Goal: Task Accomplishment & Management: Manage account settings

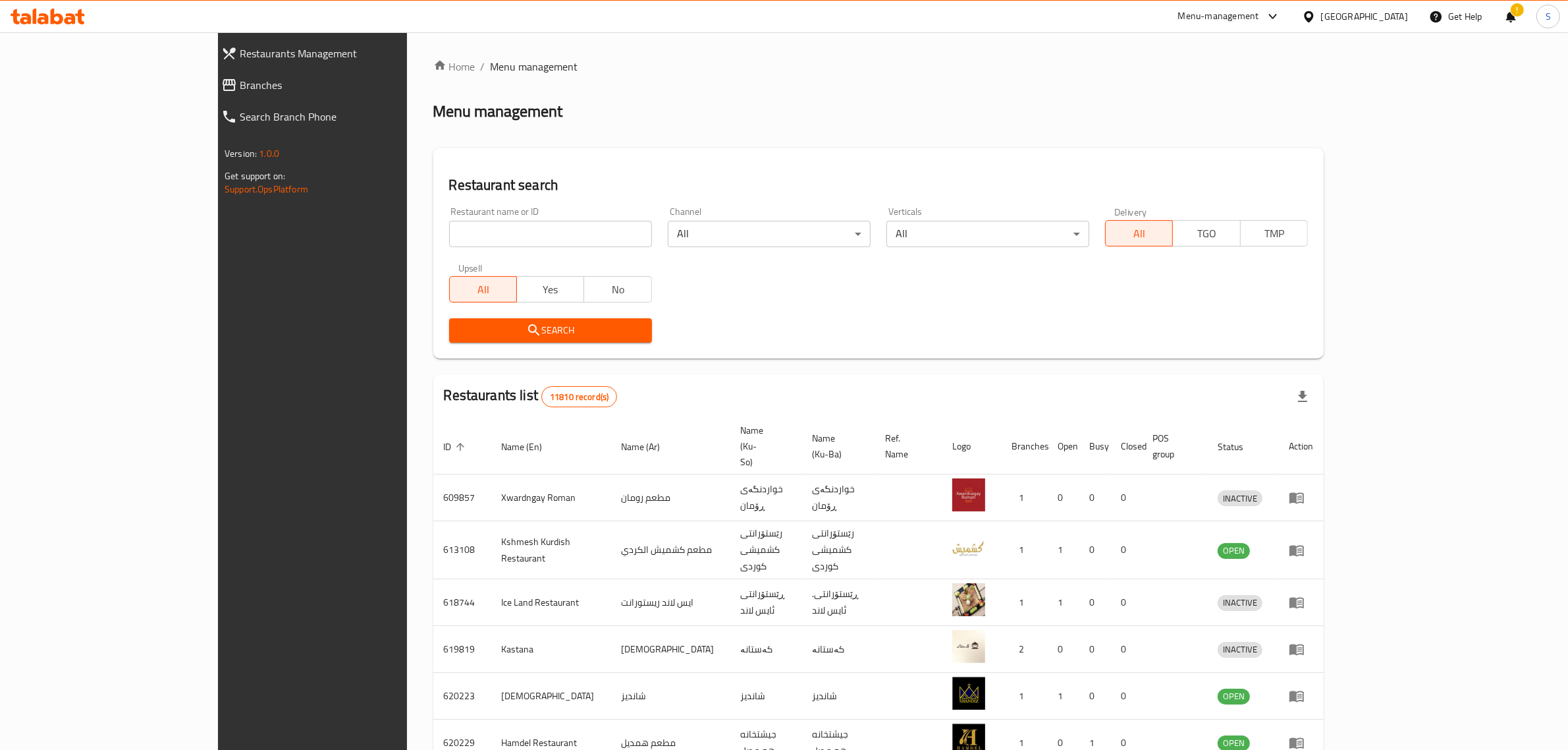
click at [450, 228] on input "search" at bounding box center [551, 233] width 203 height 26
type input "العبدالله"
click button "Search" at bounding box center [551, 330] width 203 height 24
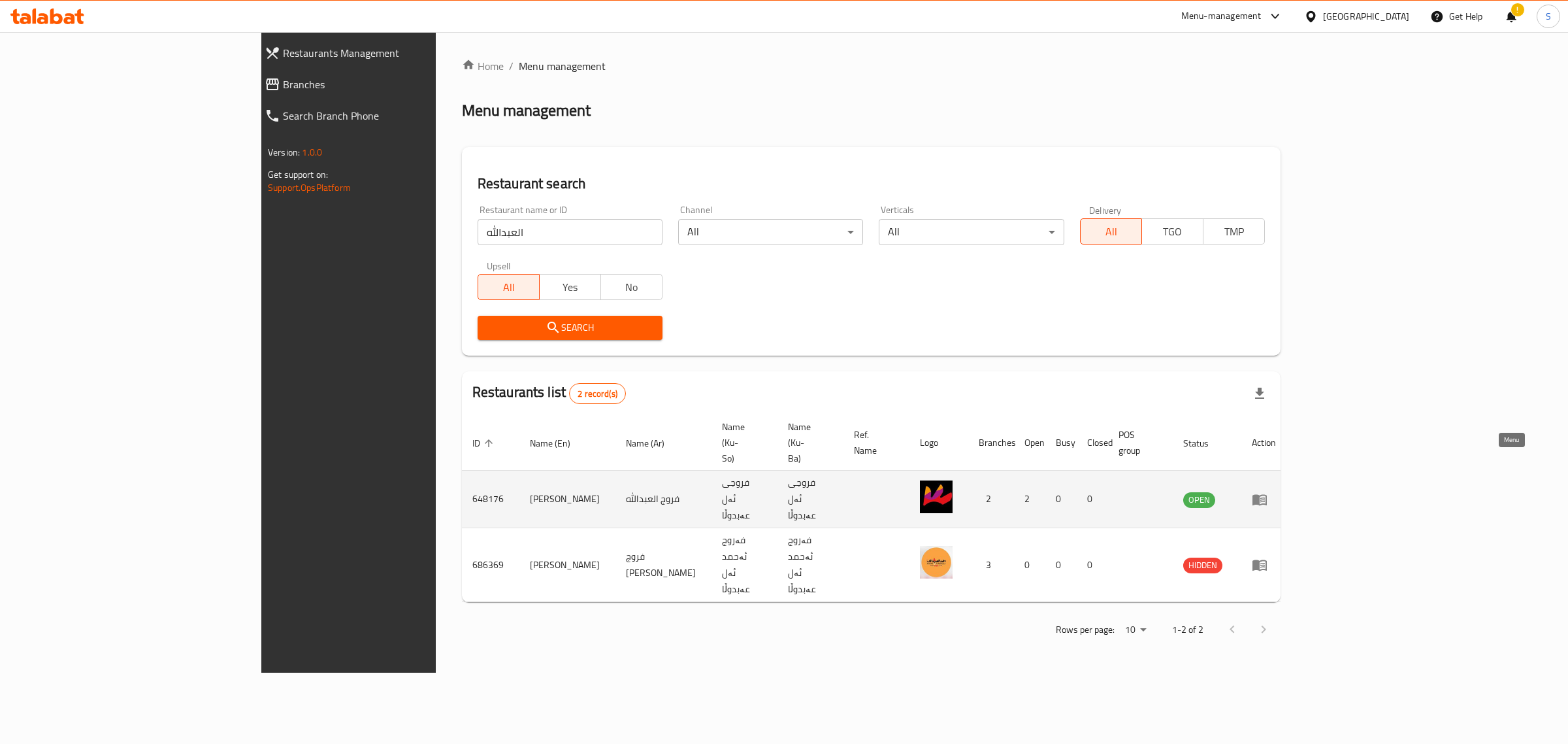
click at [1268, 492] on icon "enhanced table" at bounding box center [1260, 500] width 16 height 16
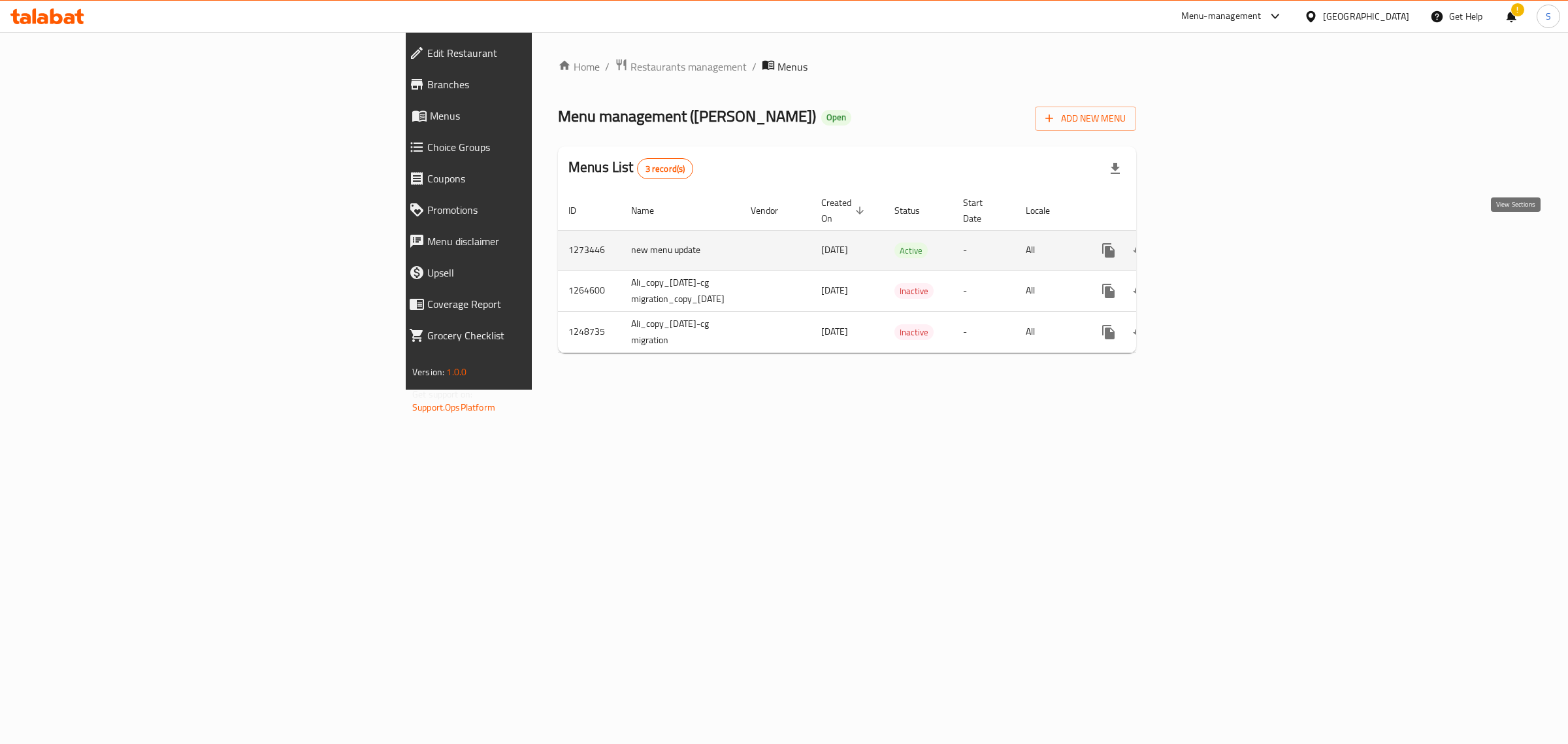
click at [1209, 244] on icon "enhanced table" at bounding box center [1202, 250] width 12 height 12
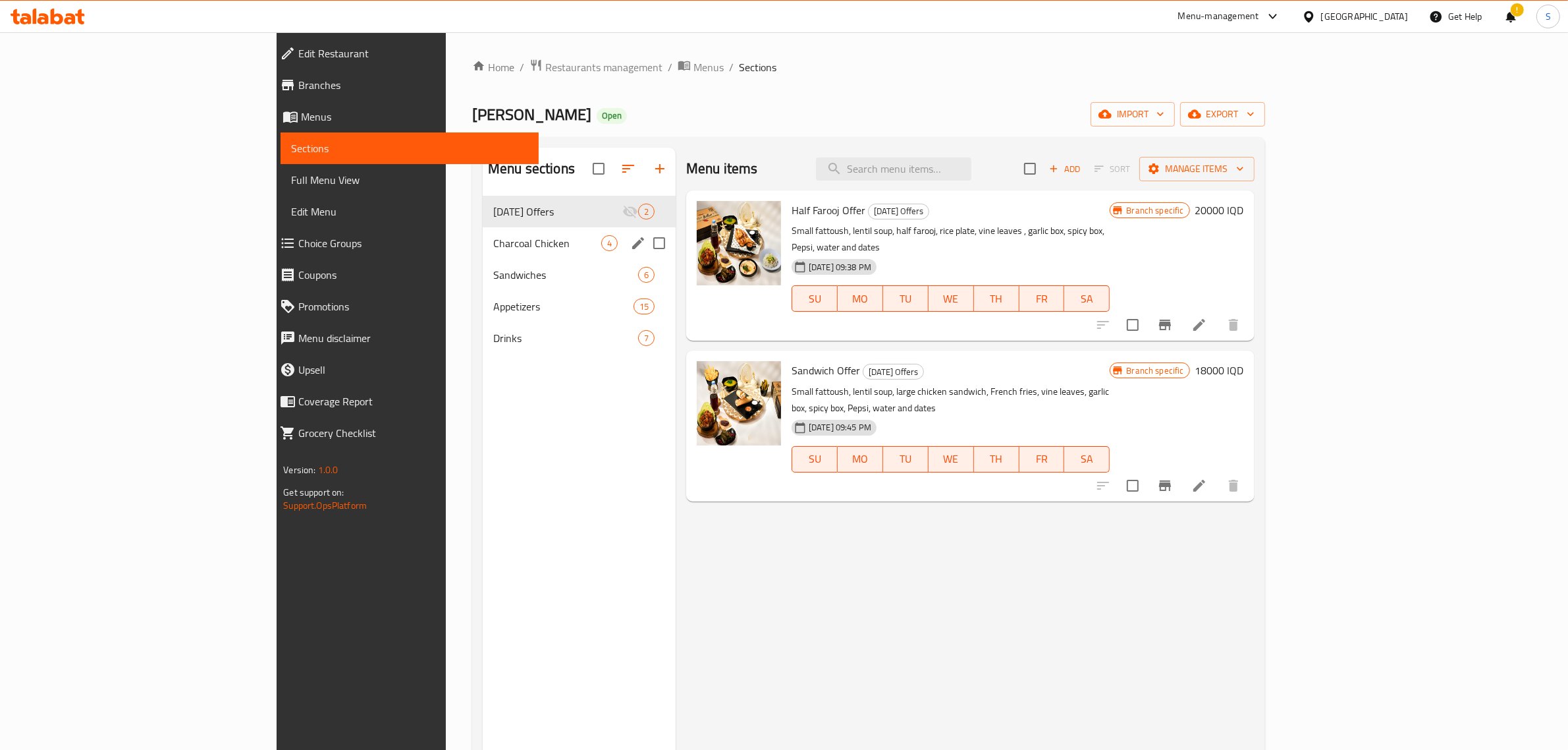
click at [483, 252] on div "Charcoal Chicken 4" at bounding box center [578, 243] width 193 height 31
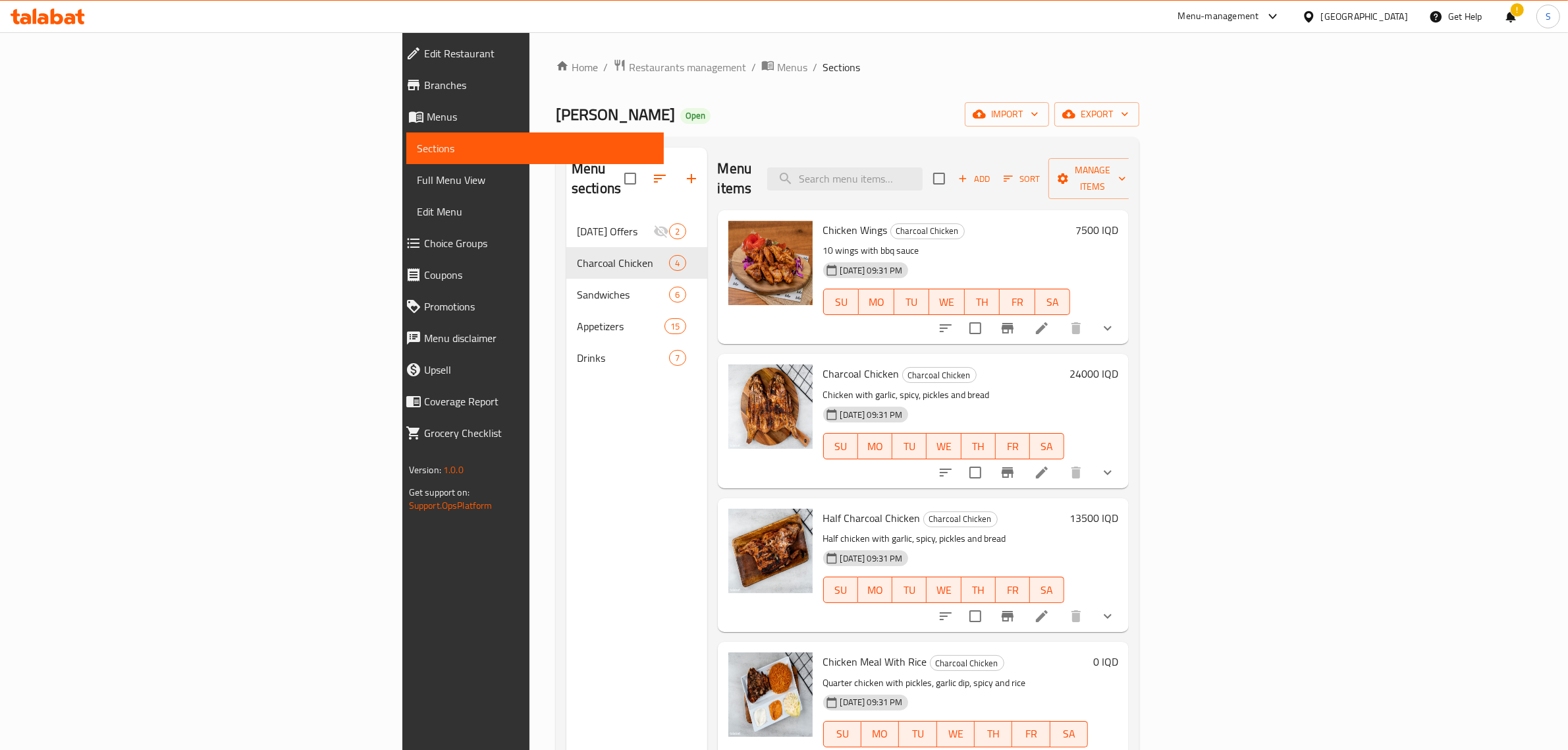
click at [707, 292] on div "Menu items Add Sort Manage items Chicken Wings Charcoal Chicken 10 wings with b…" at bounding box center [918, 522] width 422 height 750
click at [707, 331] on div "Menu items Add Sort Manage items Chicken Wings Charcoal Chicken 10 wings with b…" at bounding box center [918, 522] width 422 height 750
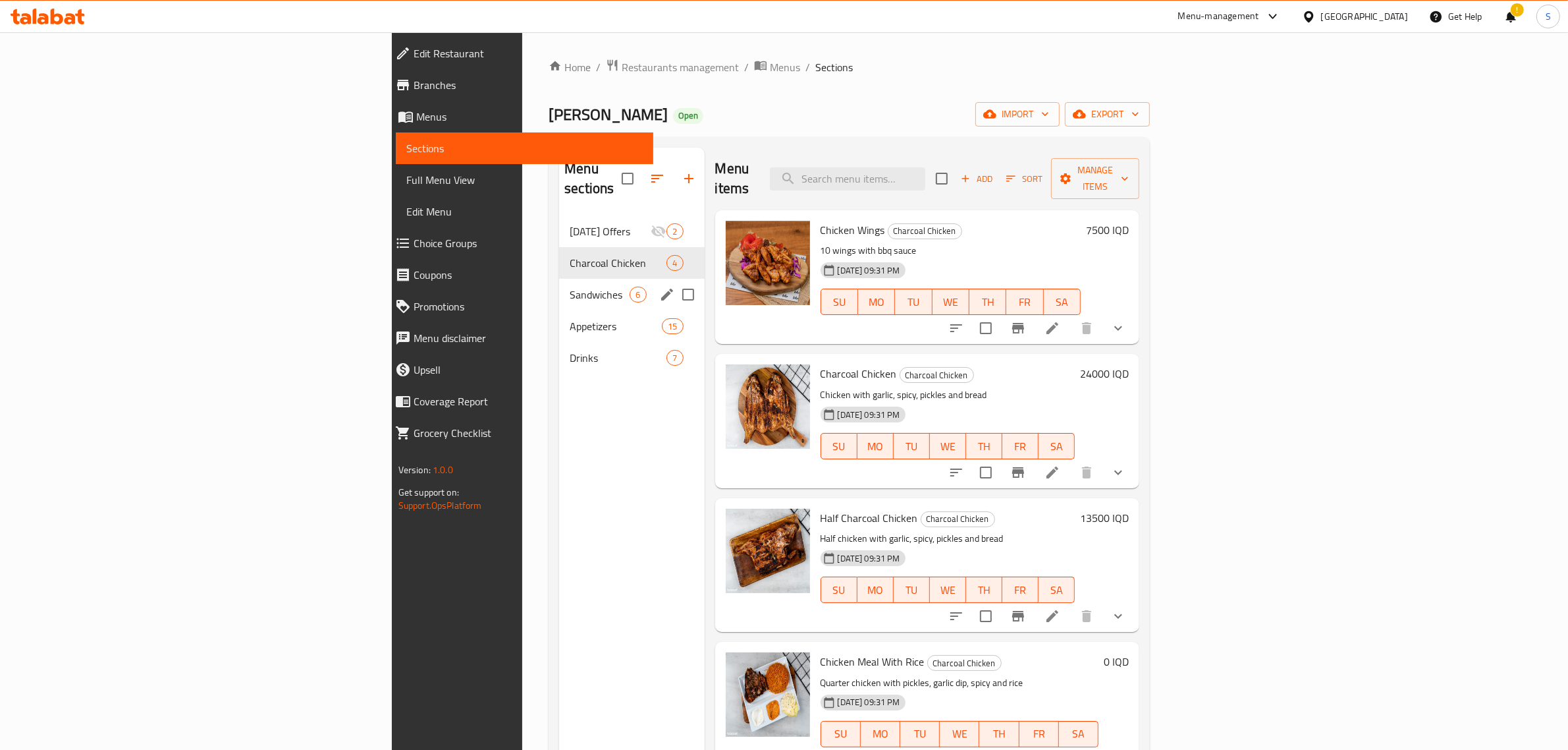
click at [570, 287] on span "Sandwiches" at bounding box center [599, 295] width 60 height 16
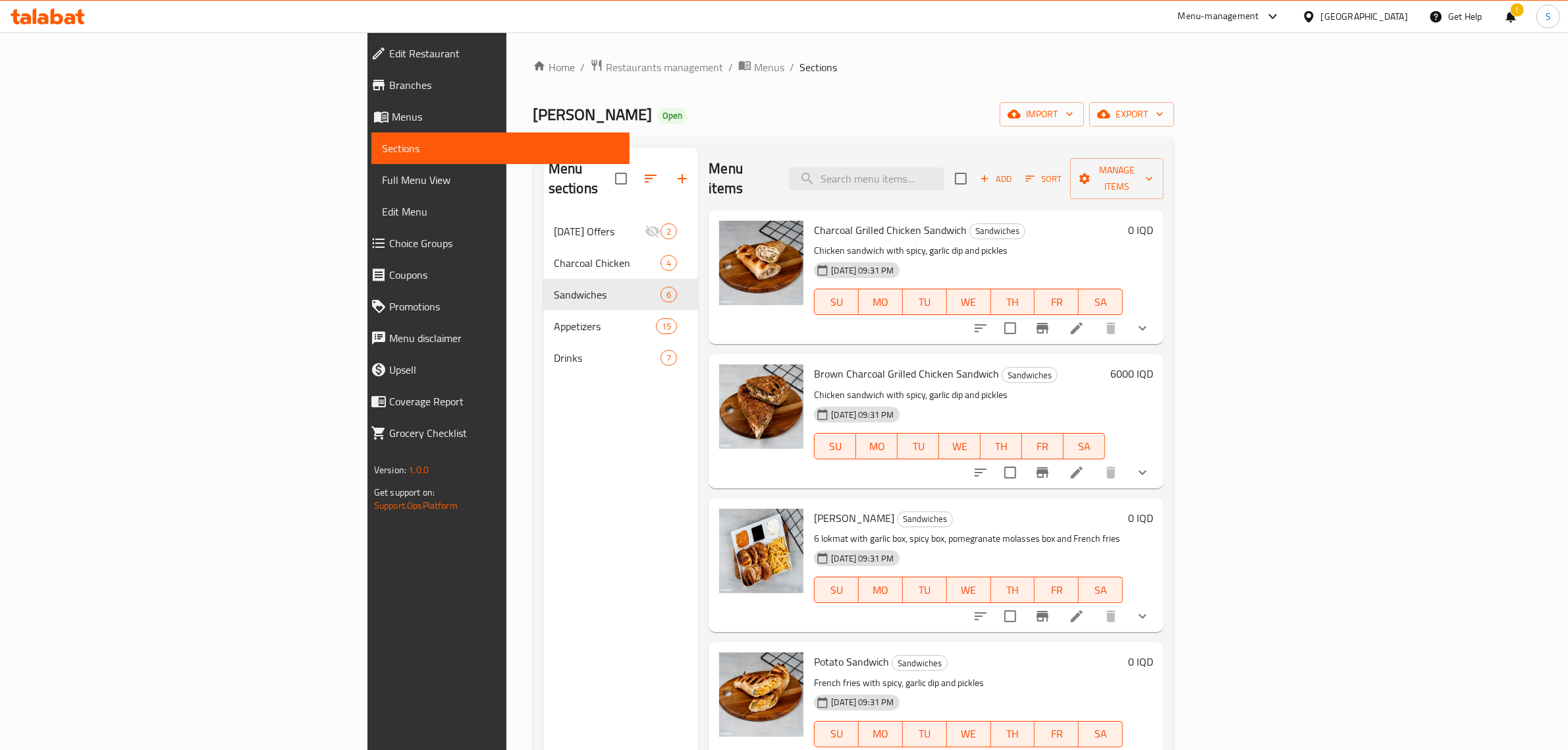
click at [698, 328] on div "Menu items Add Sort Manage items Charcoal Grilled Chicken Sandwich Sandwiches C…" at bounding box center [931, 522] width 466 height 750
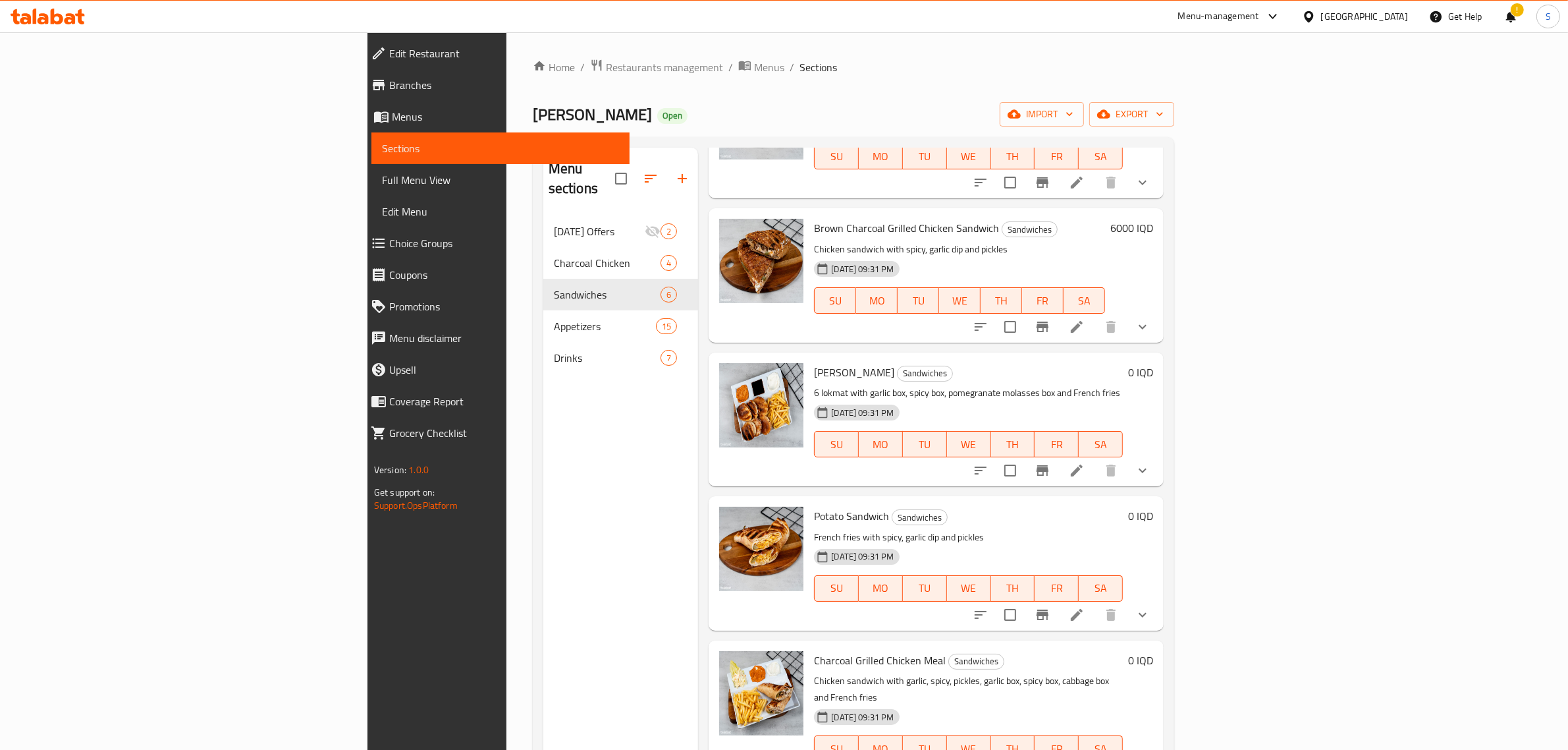
scroll to position [165, 0]
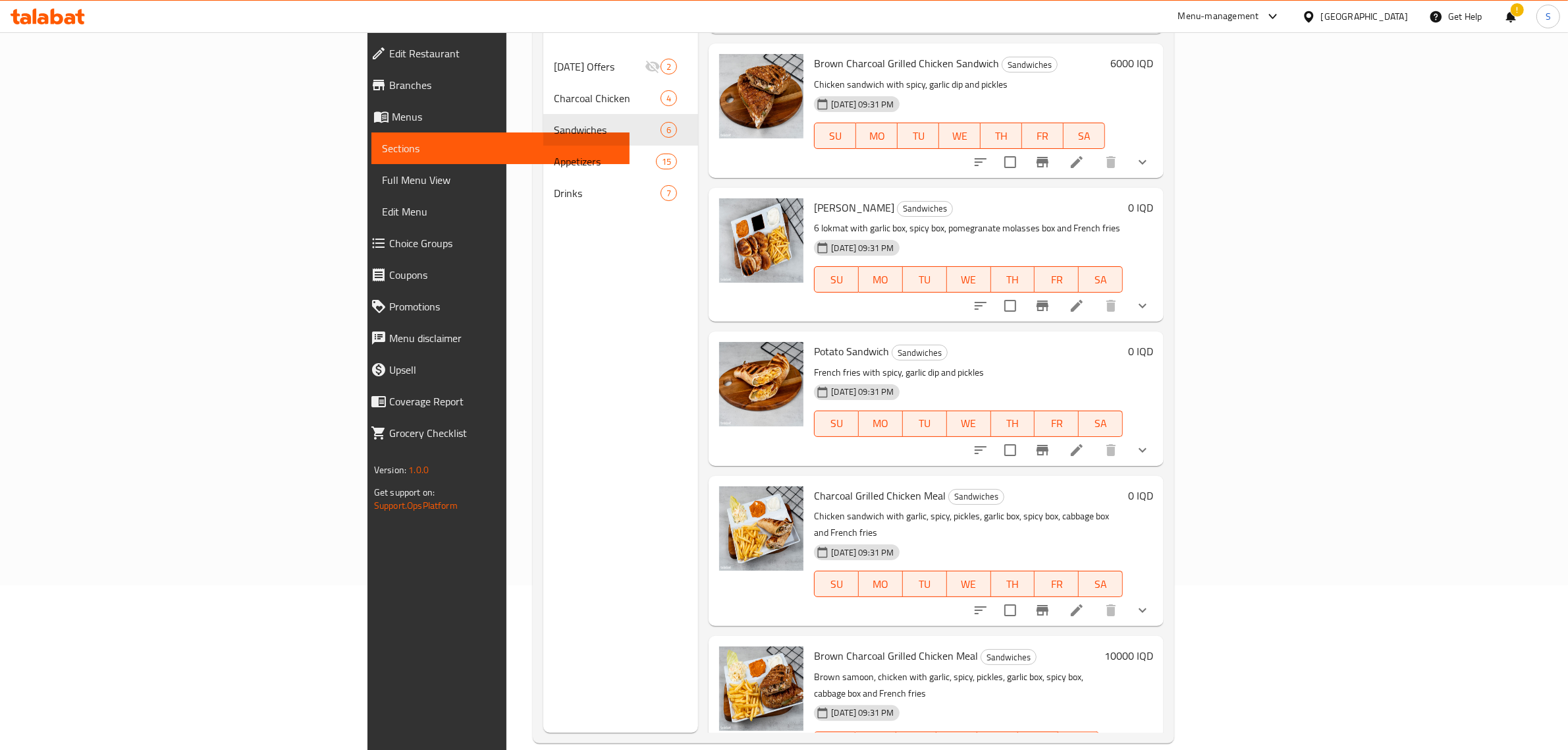
click at [698, 308] on div "Menu items Add Sort Manage items Charcoal Grilled Chicken Sandwich Sandwiches C…" at bounding box center [931, 358] width 466 height 750
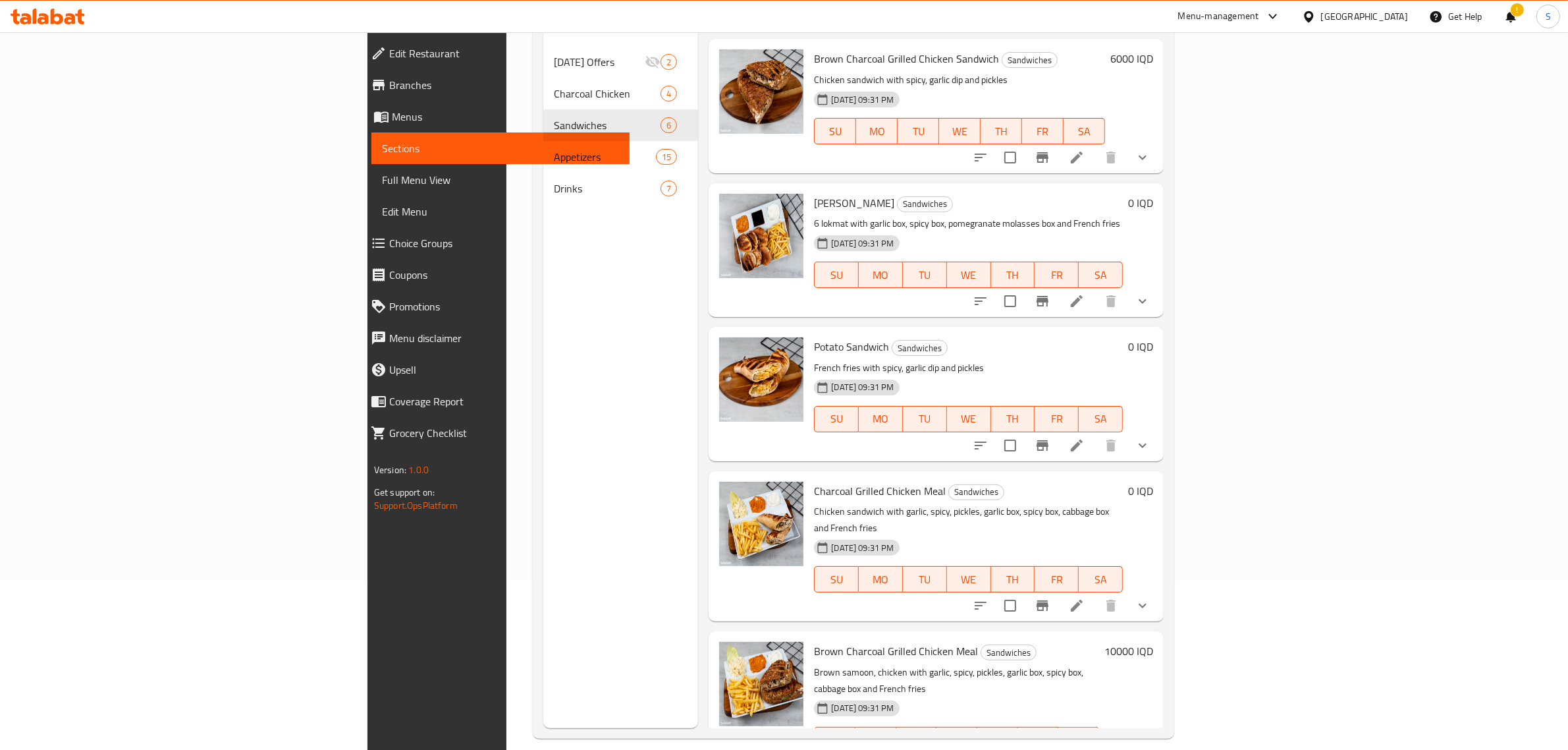
scroll to position [185, 0]
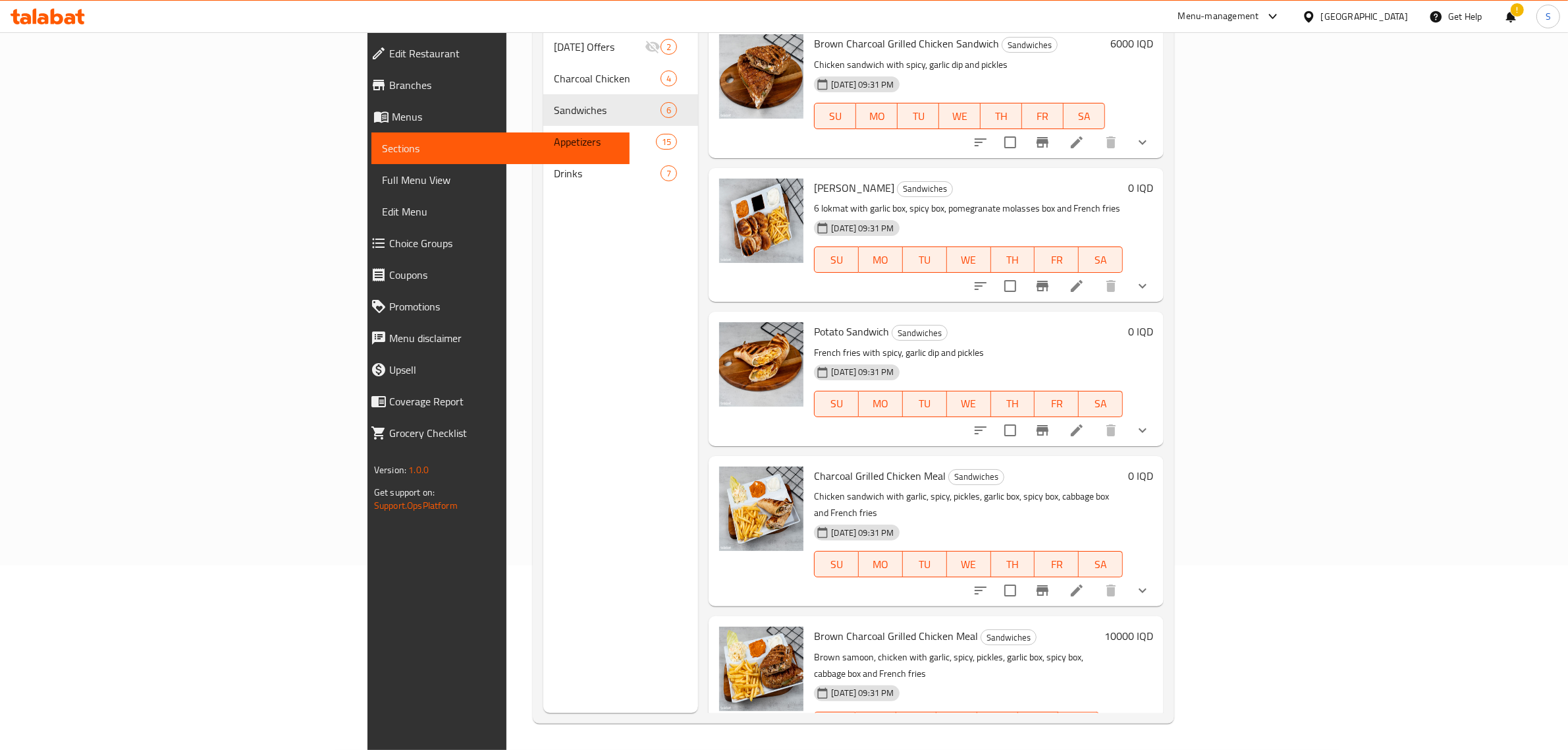
click at [698, 432] on div "Menu items Add Sort Manage items Charcoal Grilled Chicken Sandwich Sandwiches C…" at bounding box center [931, 338] width 466 height 750
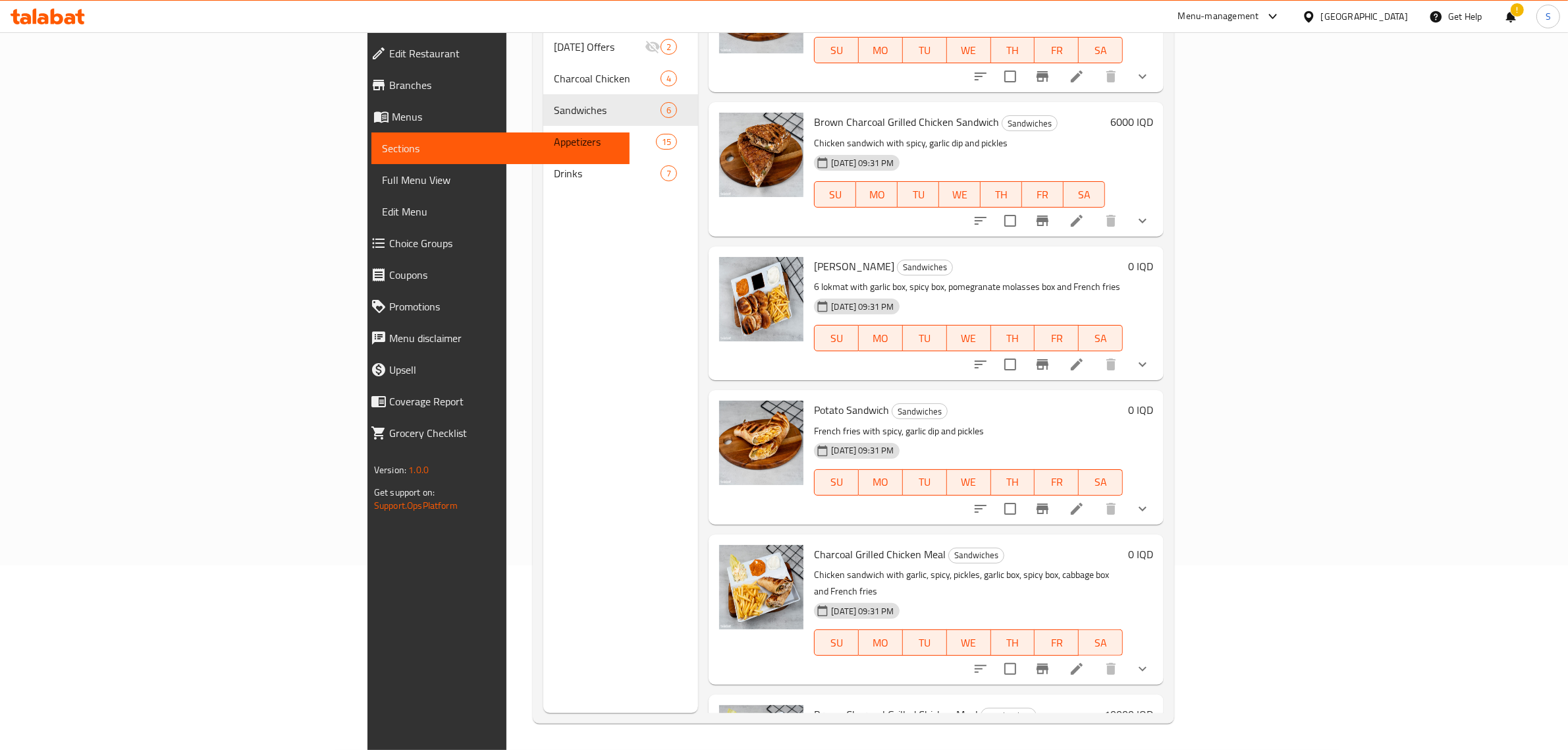
scroll to position [0, 0]
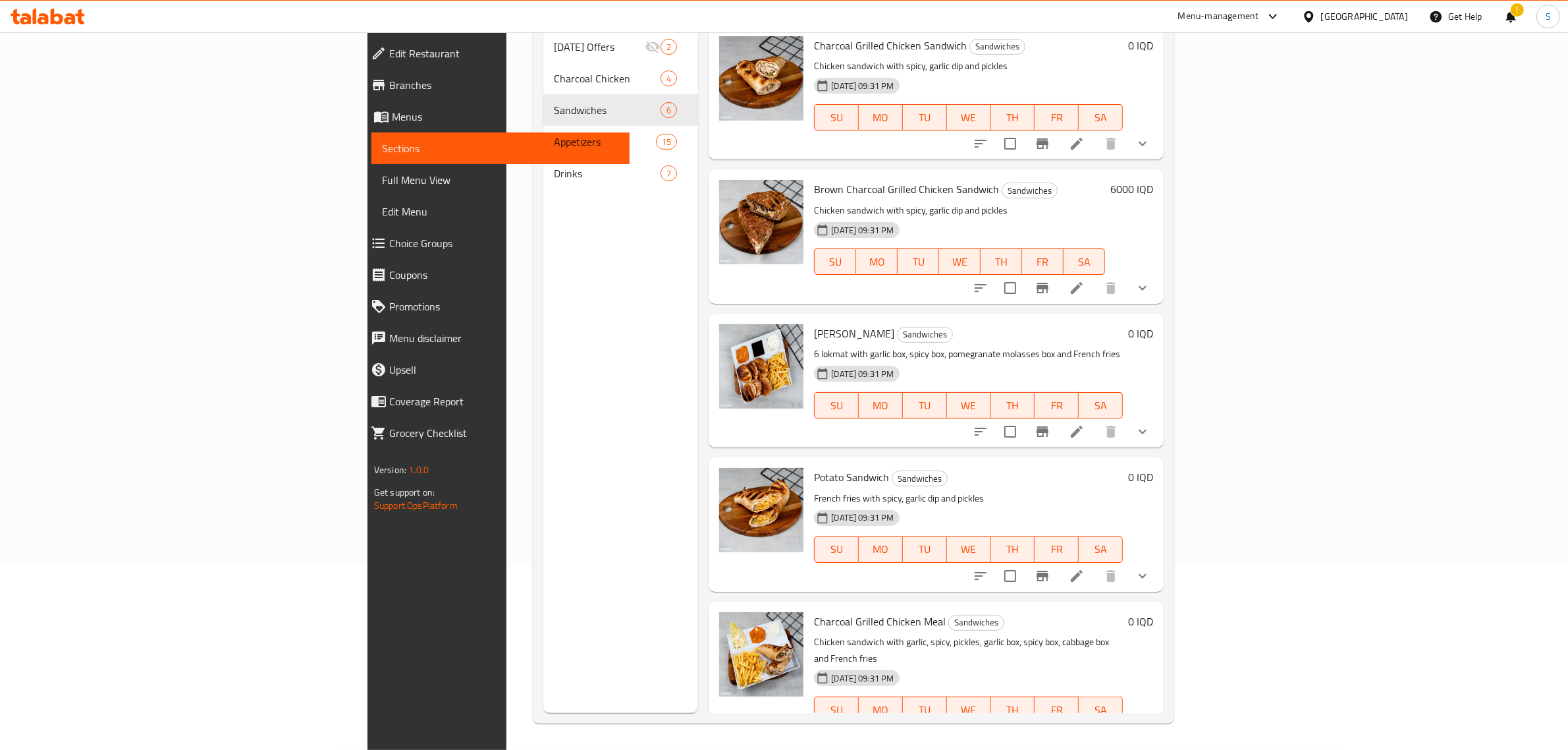
click at [698, 432] on div "Menu items Add Sort Manage items Charcoal Grilled Chicken Sandwich Sandwiches C…" at bounding box center [931, 338] width 466 height 750
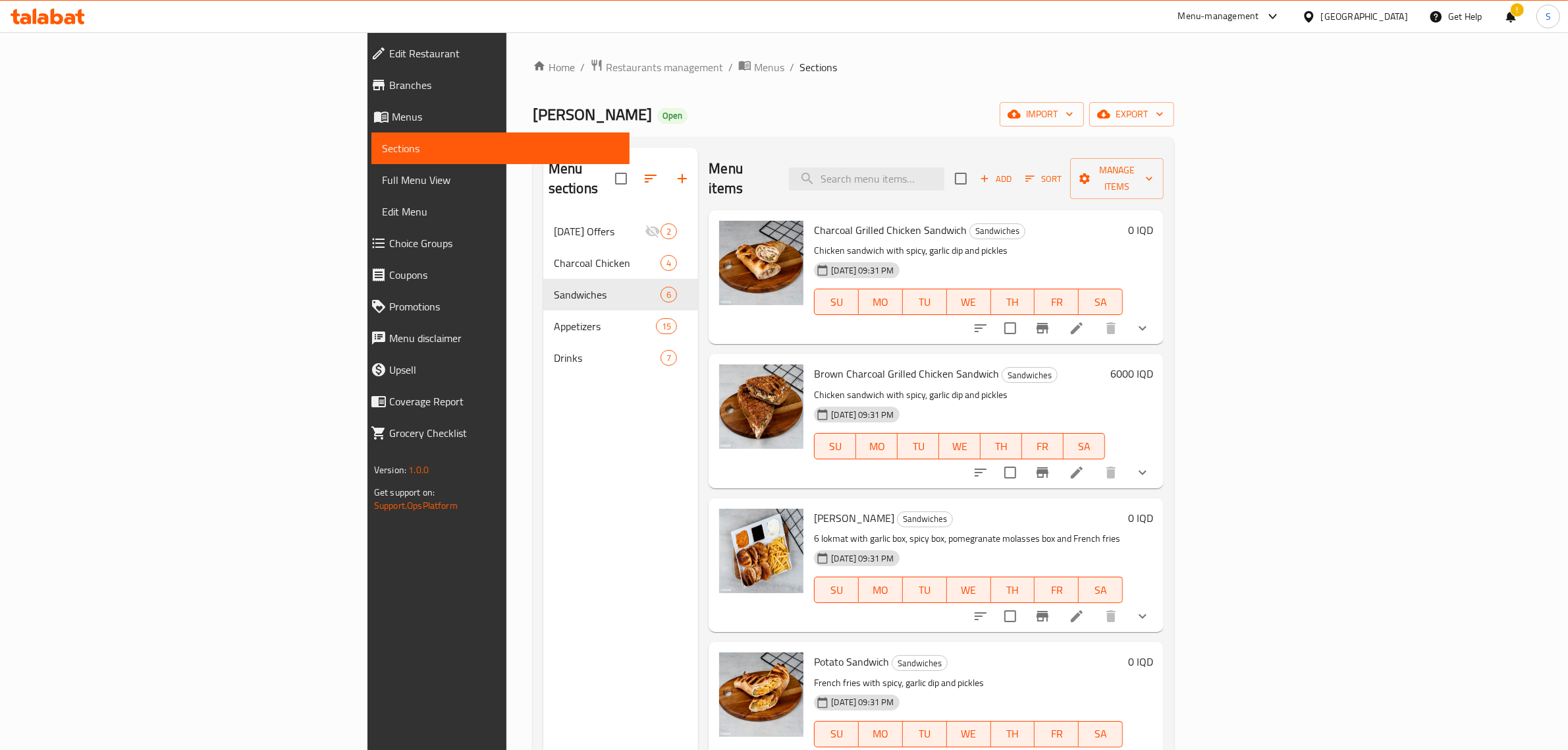
click at [698, 328] on div "Menu items Add Sort Manage items Charcoal Grilled Chicken Sandwich Sandwiches C…" at bounding box center [931, 522] width 466 height 750
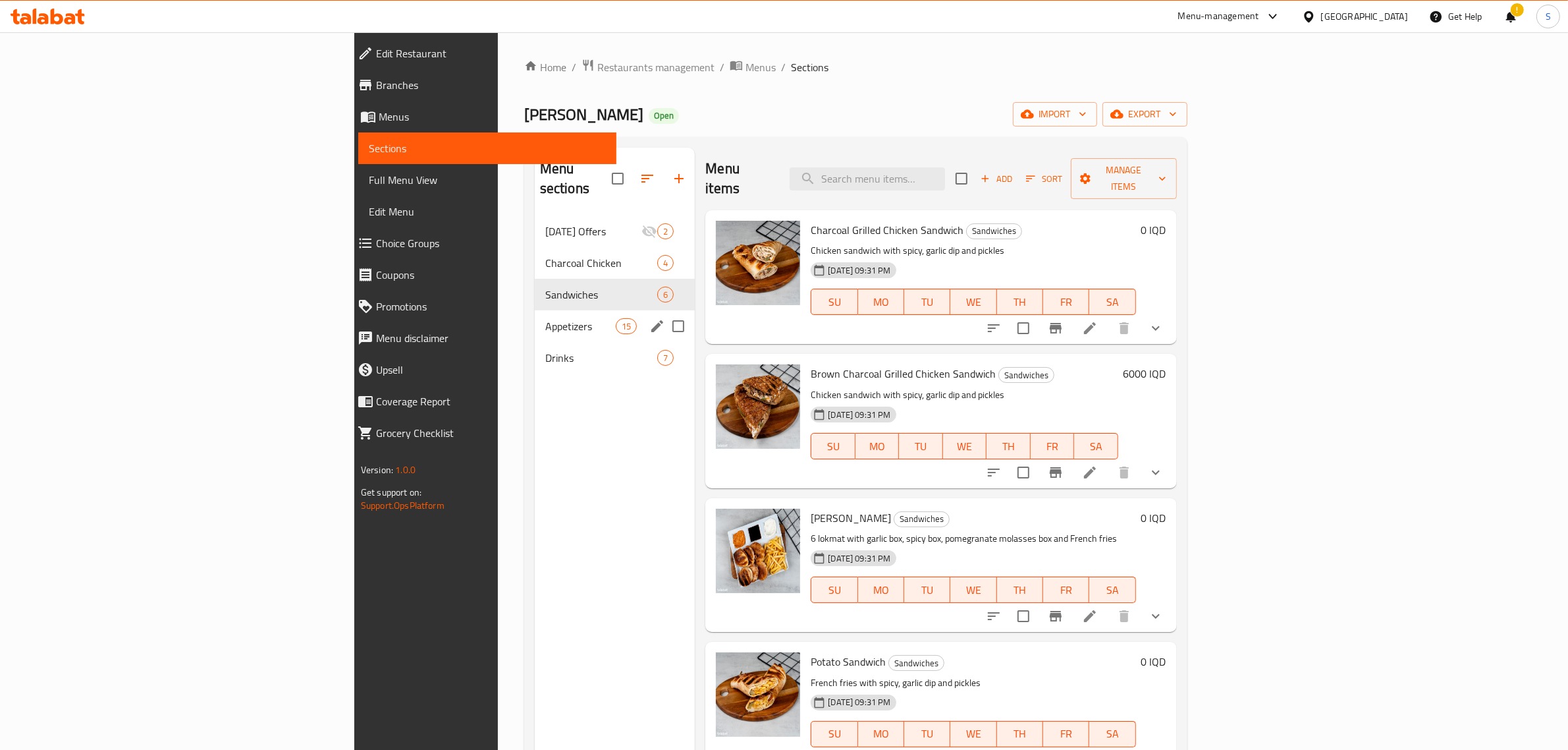
click at [545, 318] on span "Appetizers" at bounding box center [580, 326] width 71 height 16
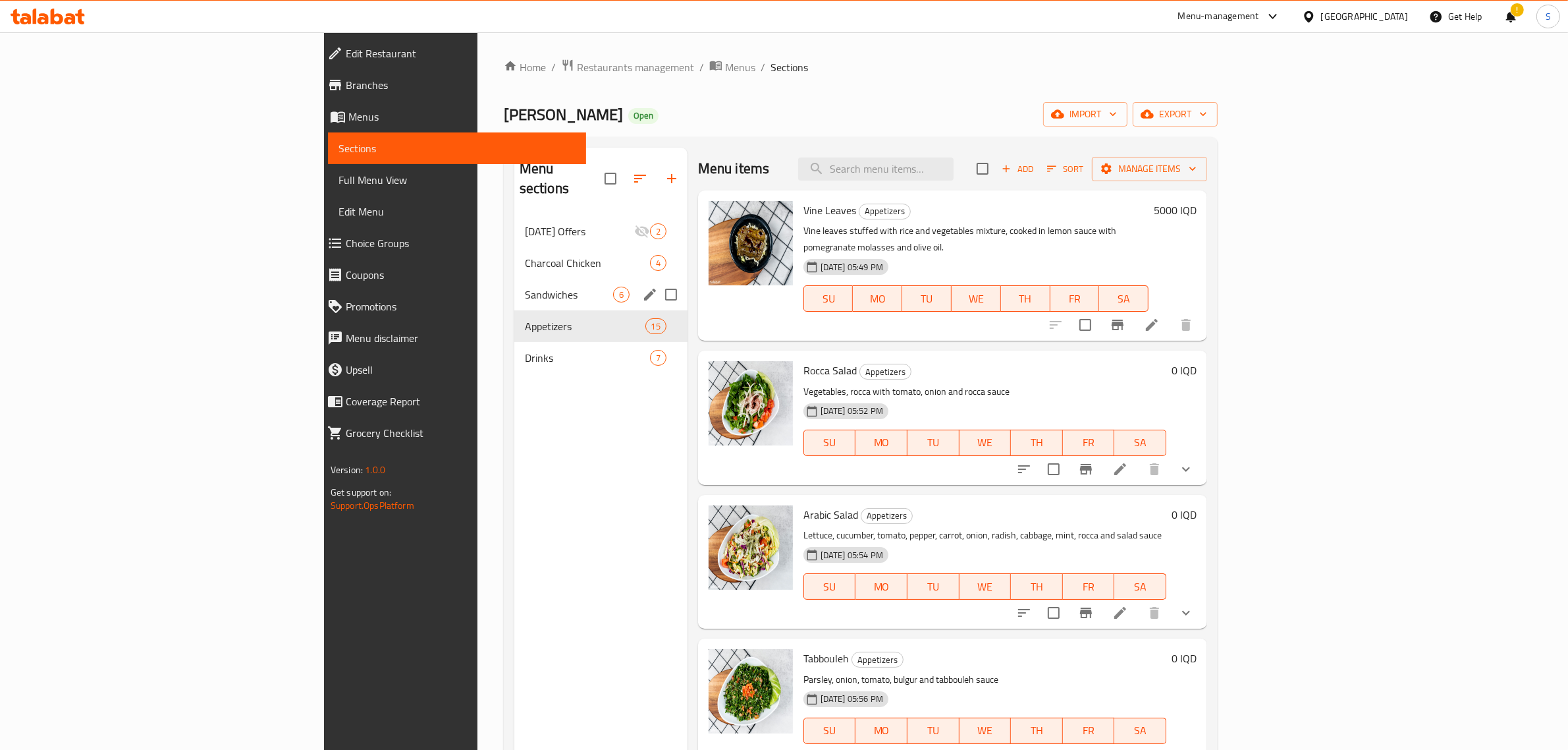
click at [525, 287] on span "Sandwiches" at bounding box center [569, 295] width 89 height 16
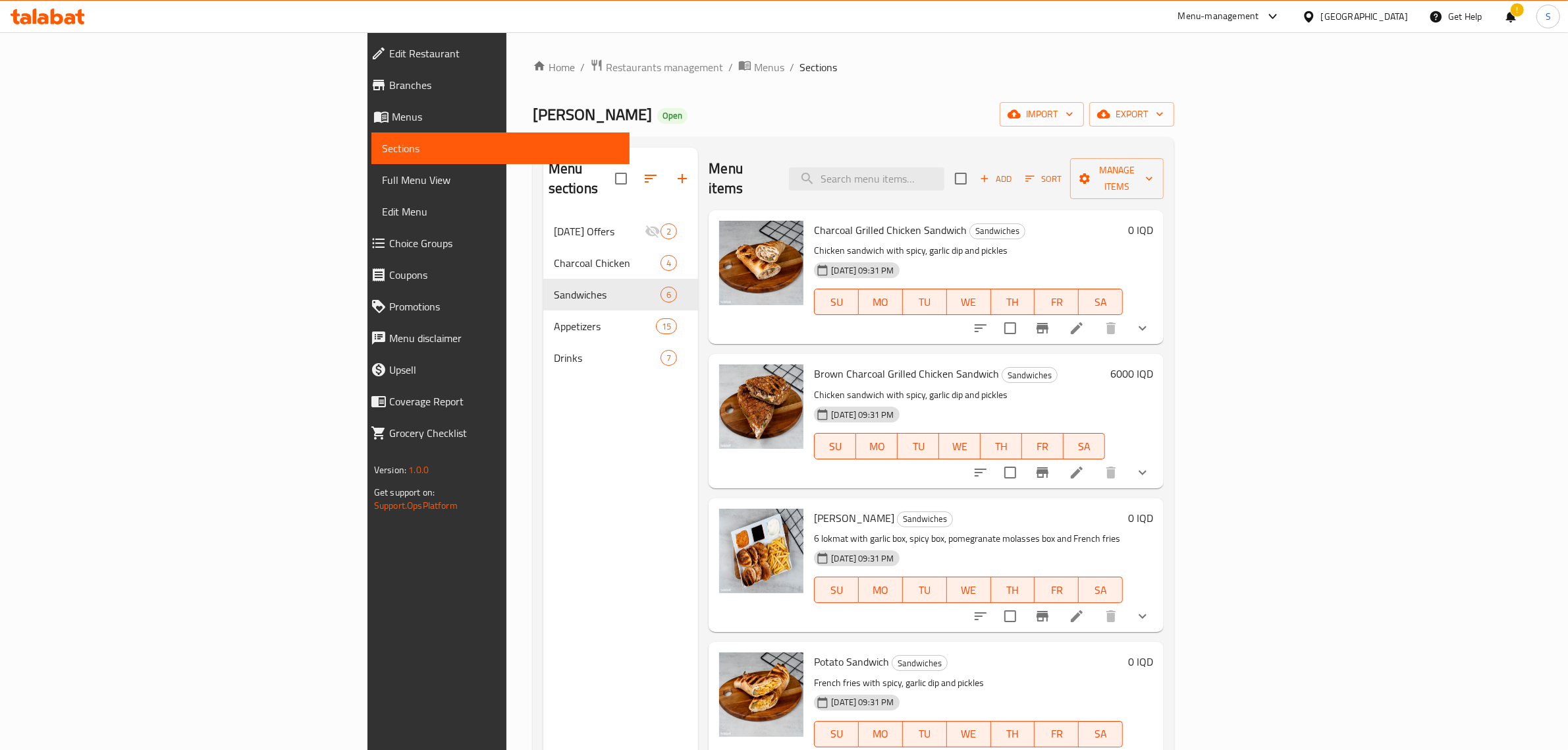
click at [698, 233] on div "Menu items Add Sort Manage items Charcoal Grilled Chicken Sandwich Sandwiches C…" at bounding box center [931, 522] width 466 height 750
click at [1151, 320] on icon "show more" at bounding box center [1143, 328] width 16 height 16
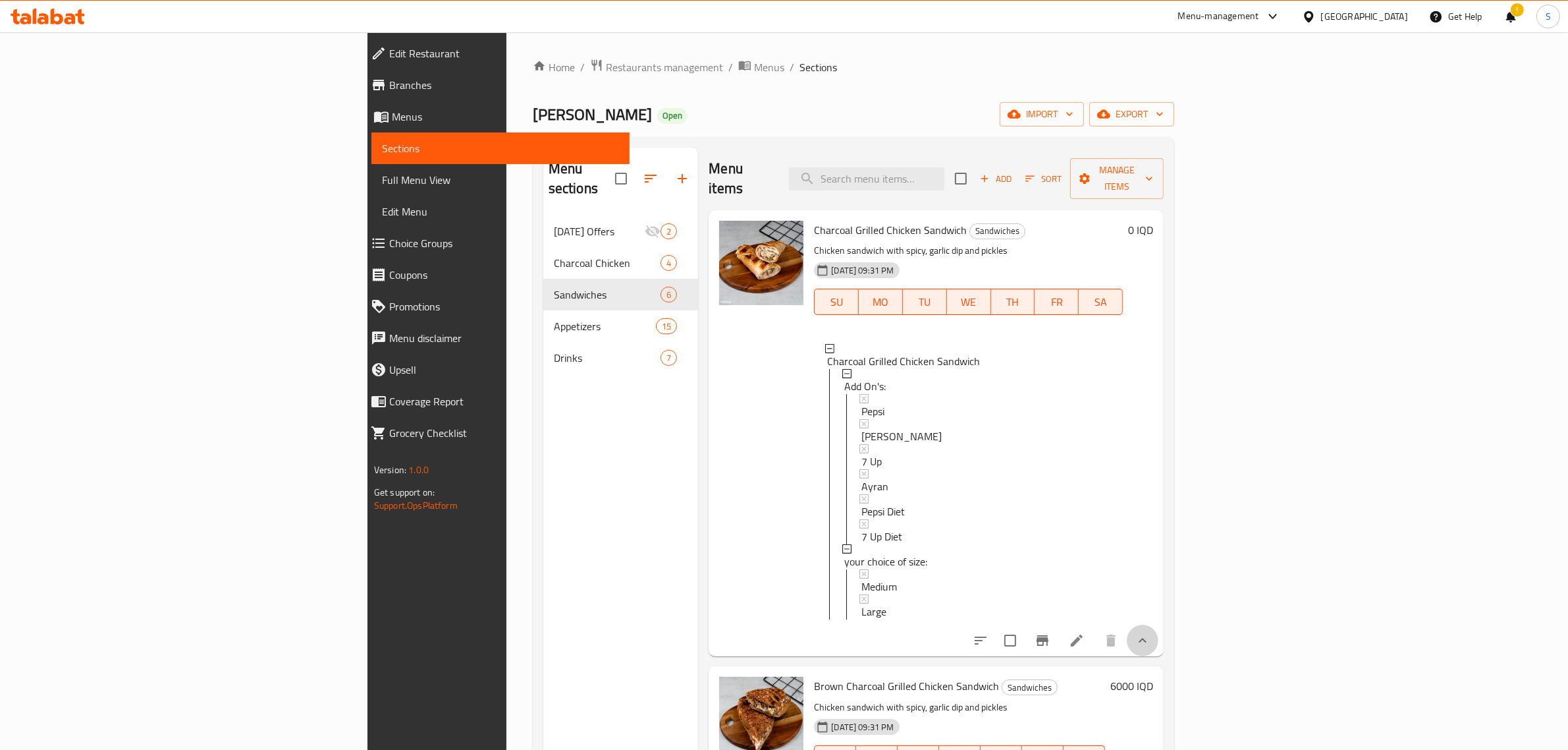
click at [1159, 642] on button "show more" at bounding box center [1142, 640] width 31 height 31
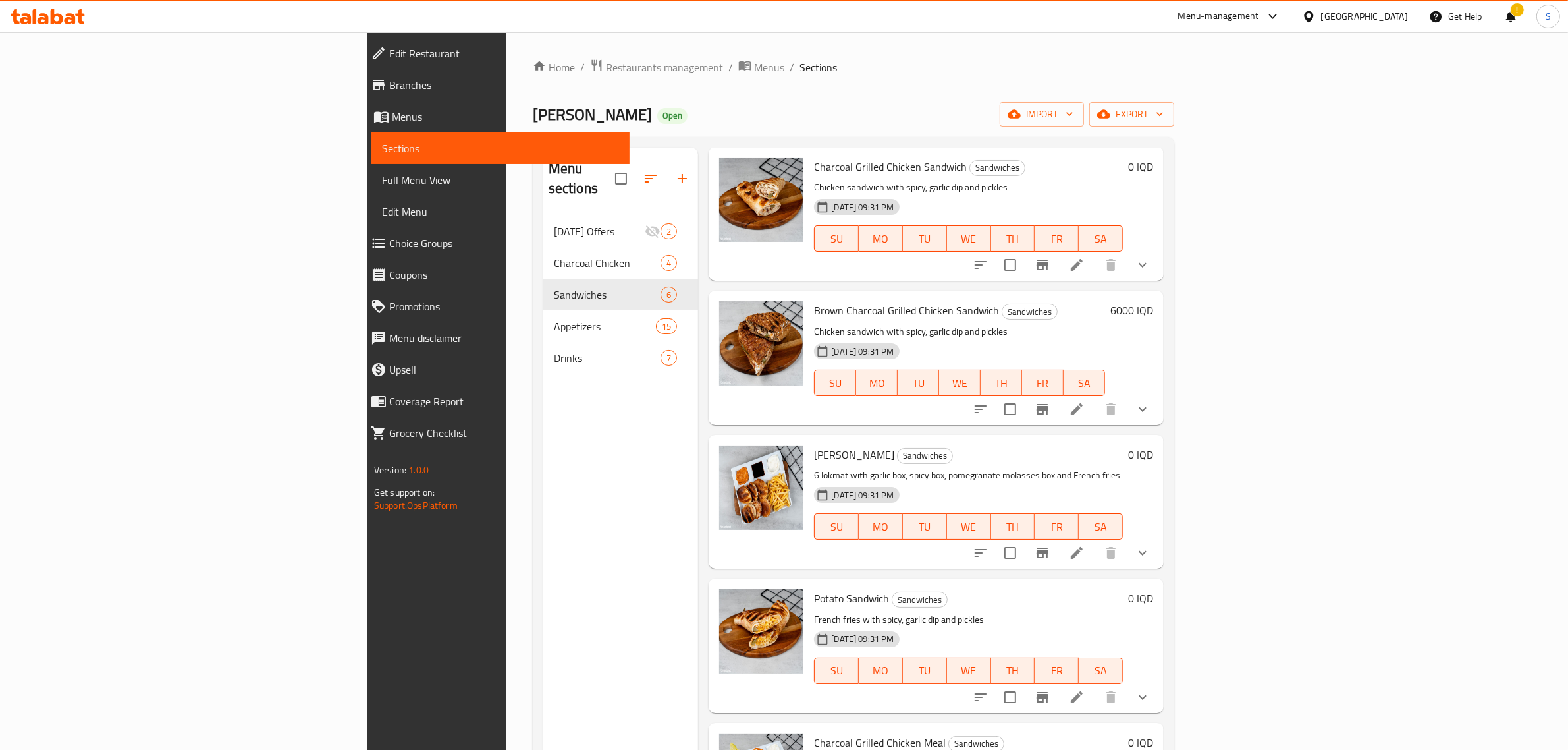
scroll to position [146, 0]
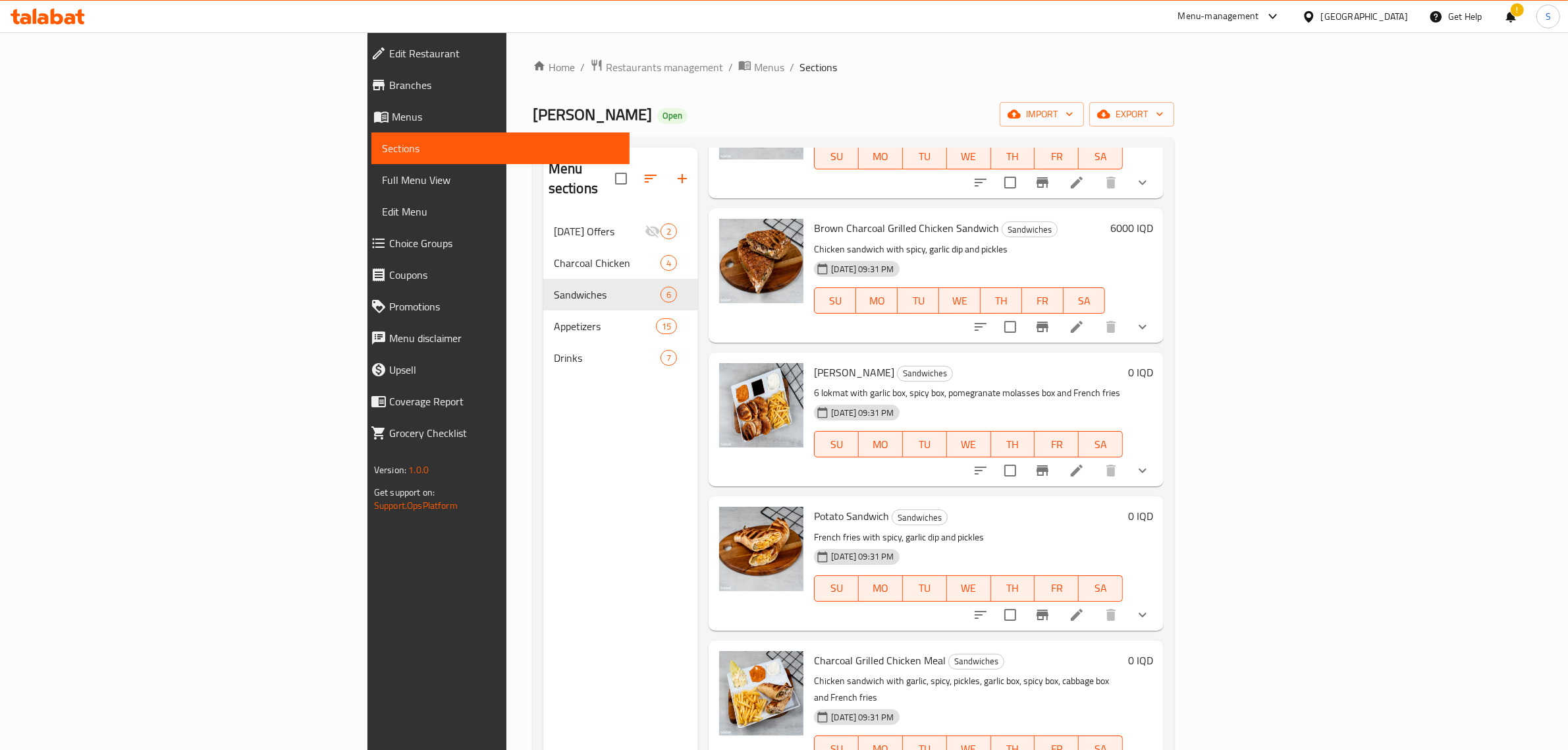
click at [1159, 454] on button "show more" at bounding box center [1142, 470] width 31 height 31
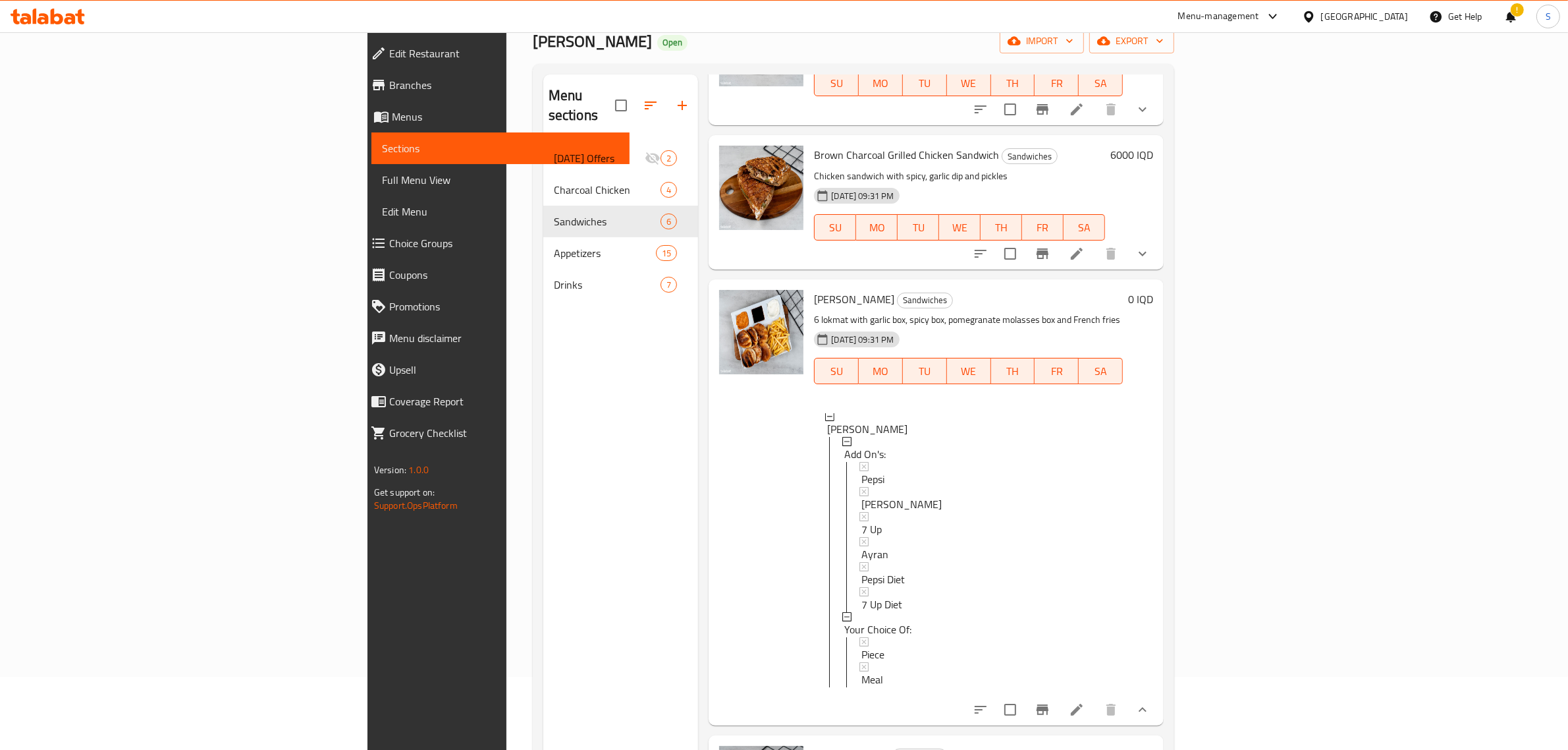
scroll to position [185, 0]
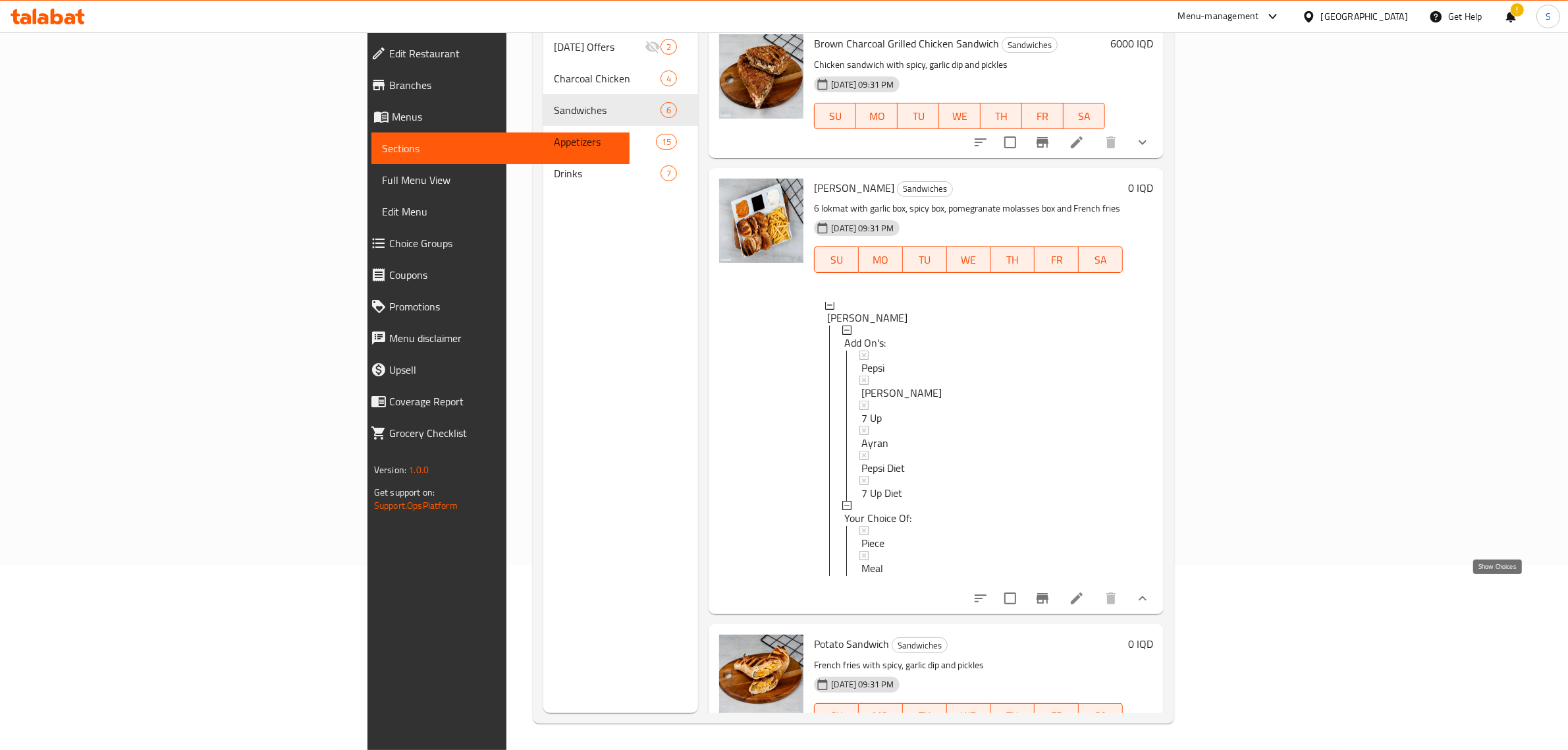
click at [1151, 595] on icon "show more" at bounding box center [1143, 599] width 16 height 16
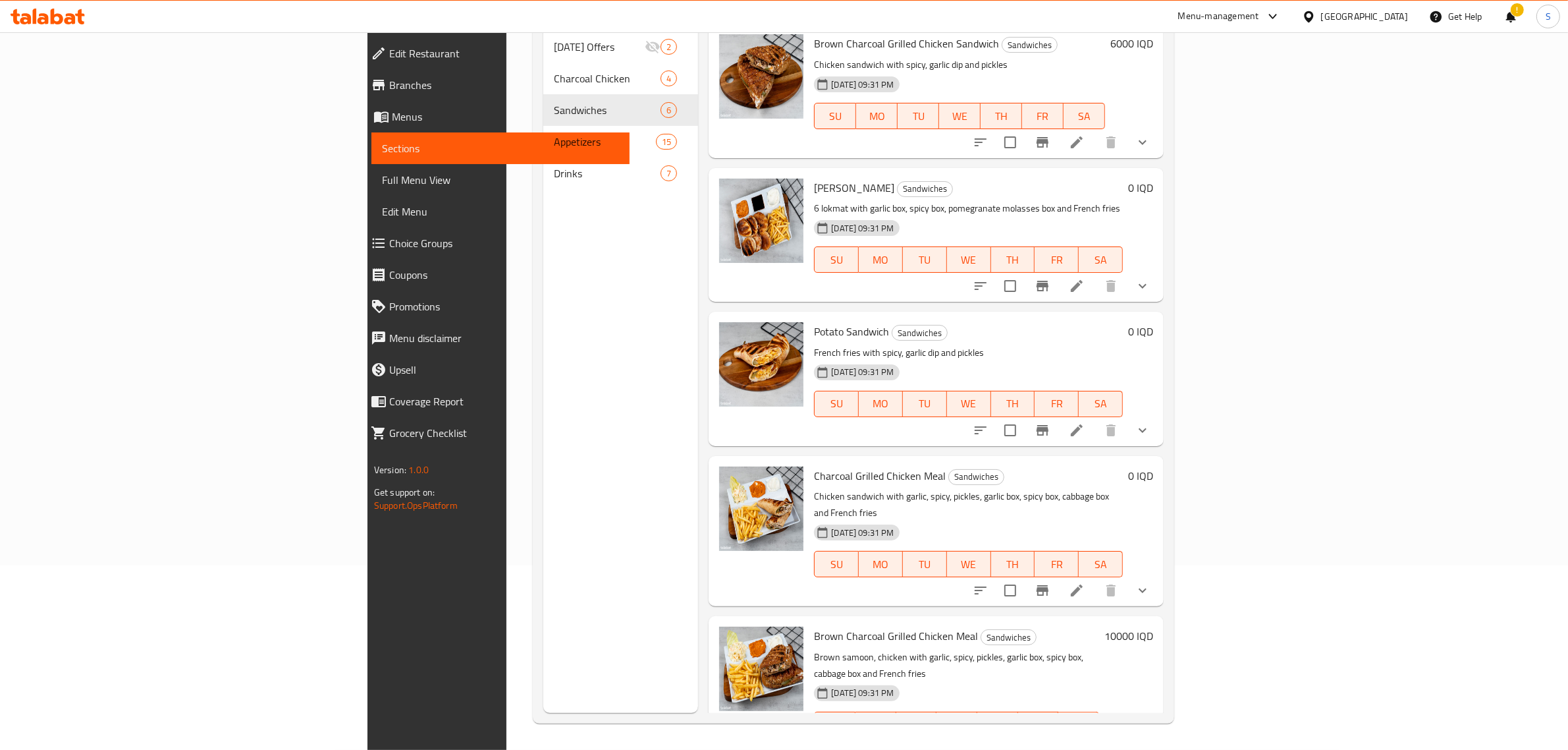
click at [604, 297] on div "Menu sections Ramadan Offers 2 Charcoal Chicken 4 Sandwiches 6 Appetizers 15 Dr…" at bounding box center [621, 338] width 156 height 750
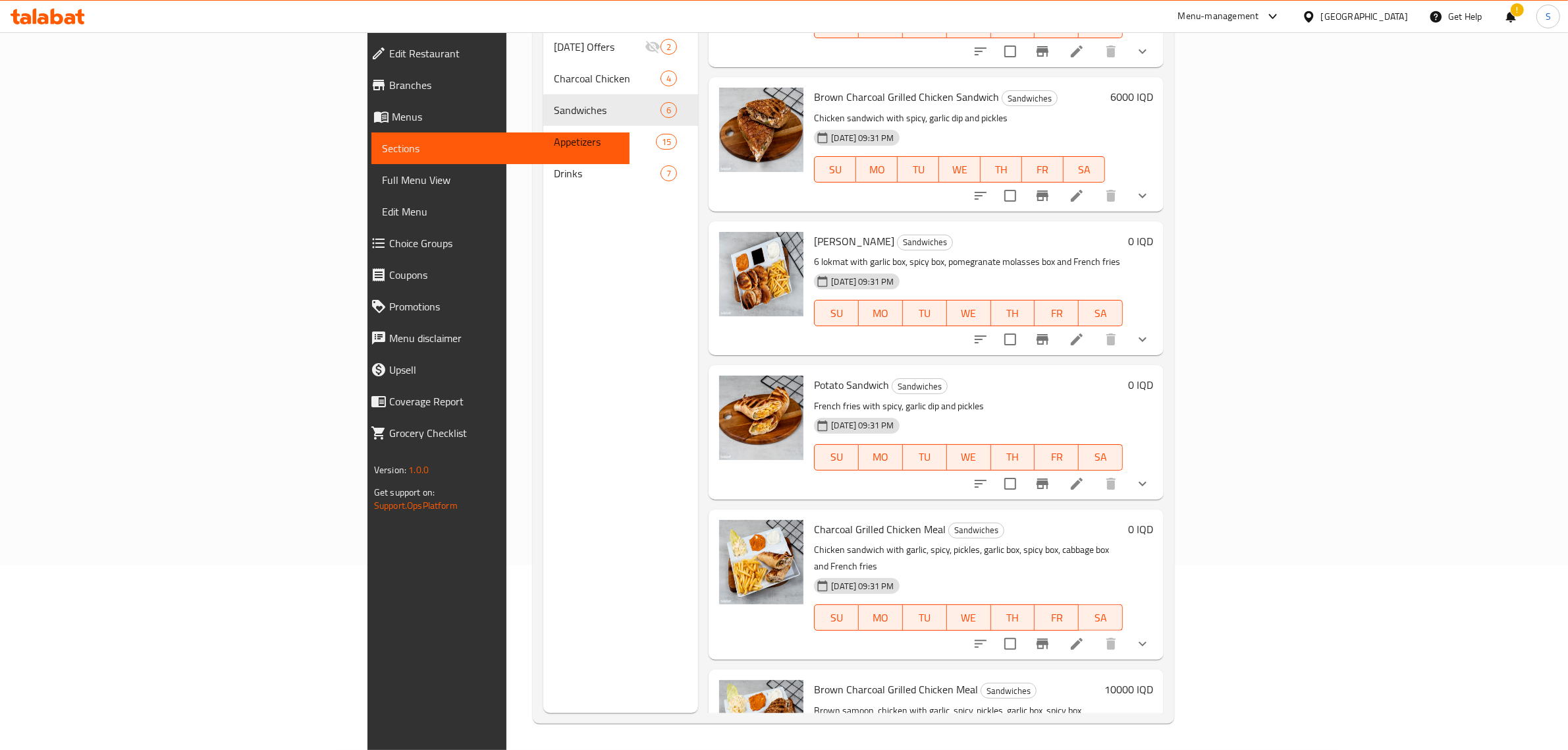
scroll to position [64, 0]
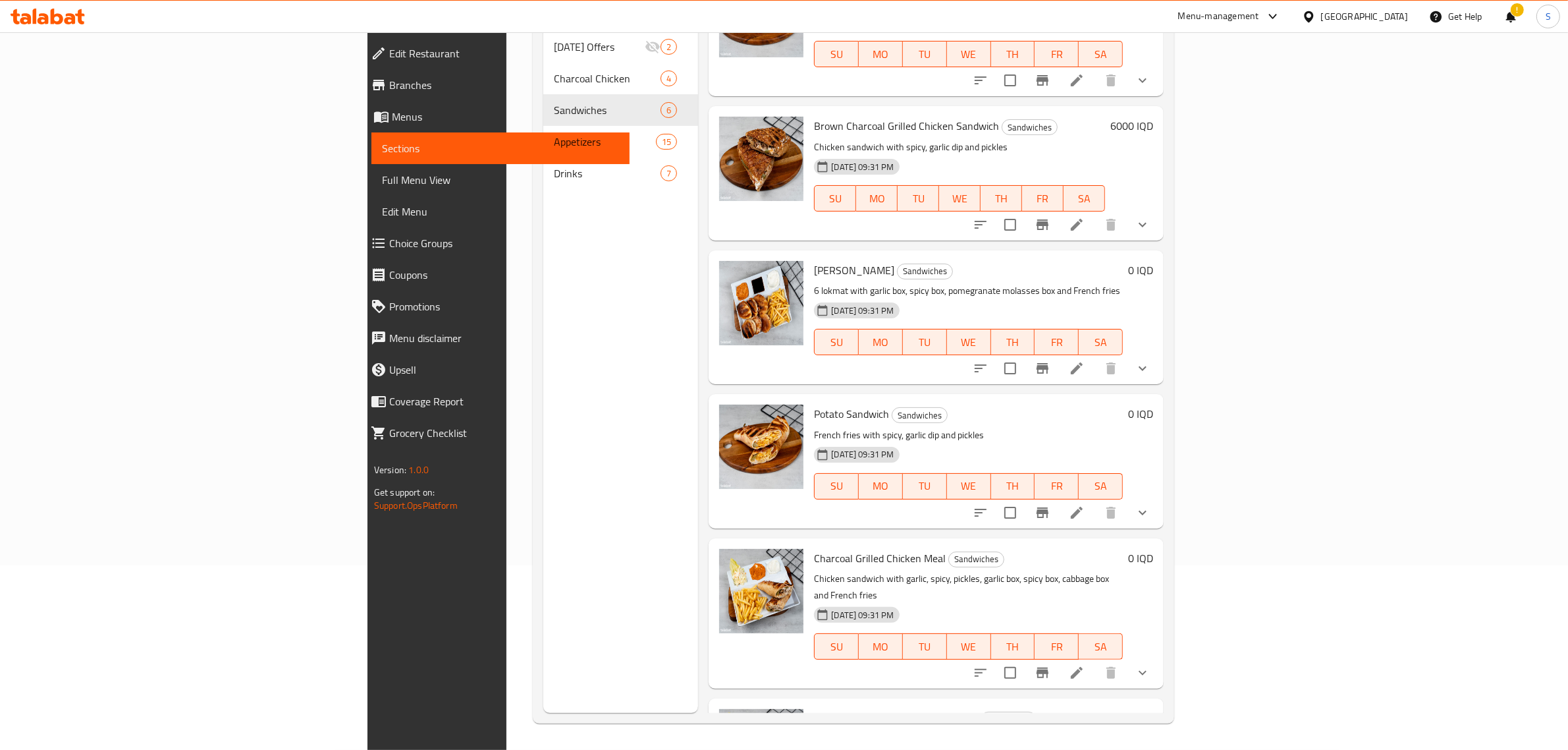
click at [698, 373] on div "Menu items Add Sort Manage items Charcoal Grilled Chicken Sandwich Sandwiches C…" at bounding box center [931, 338] width 466 height 750
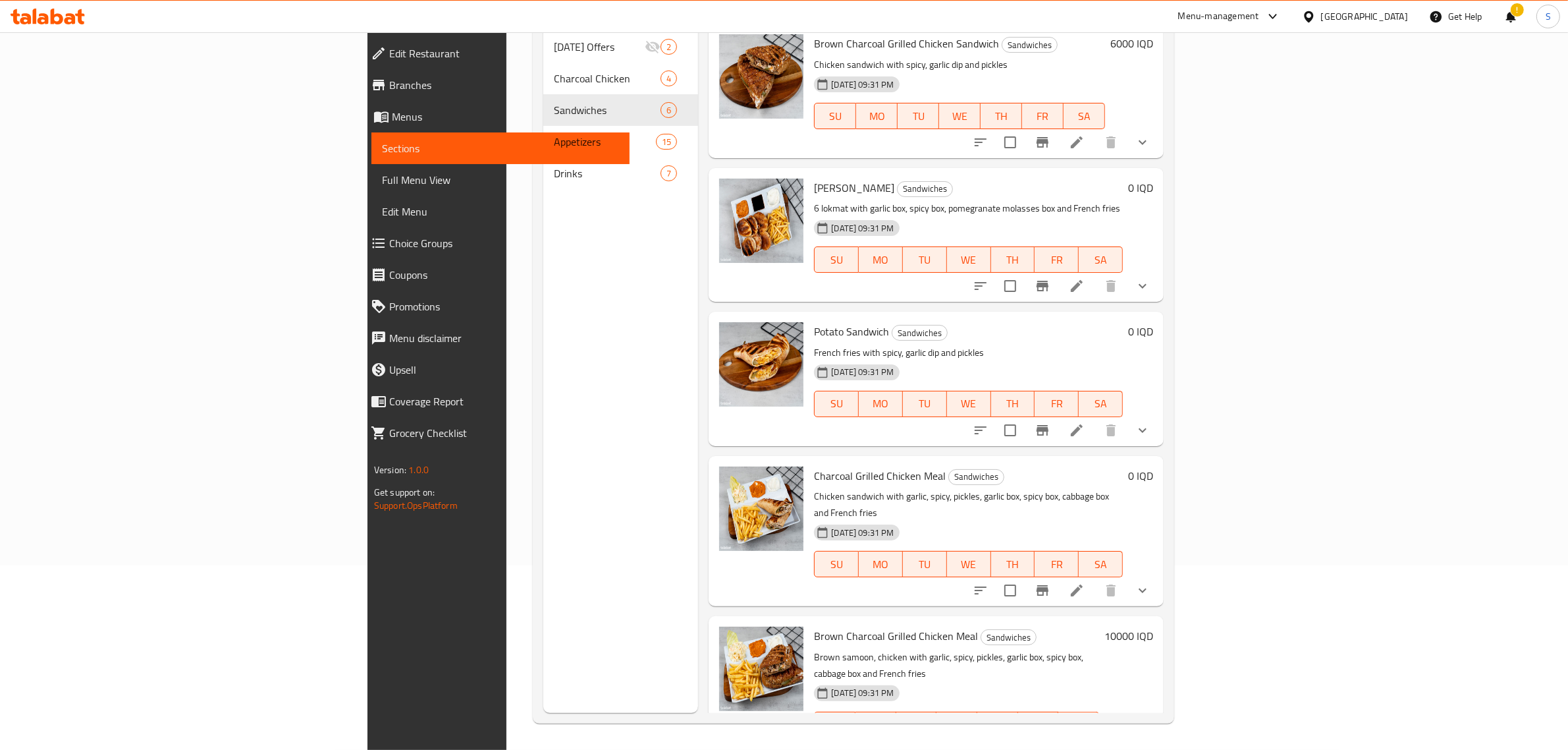
click at [698, 420] on div "Menu items Add Sort Manage items Charcoal Grilled Chicken Sandwich Sandwiches C…" at bounding box center [931, 338] width 466 height 750
click at [1159, 415] on button "show more" at bounding box center [1142, 430] width 31 height 31
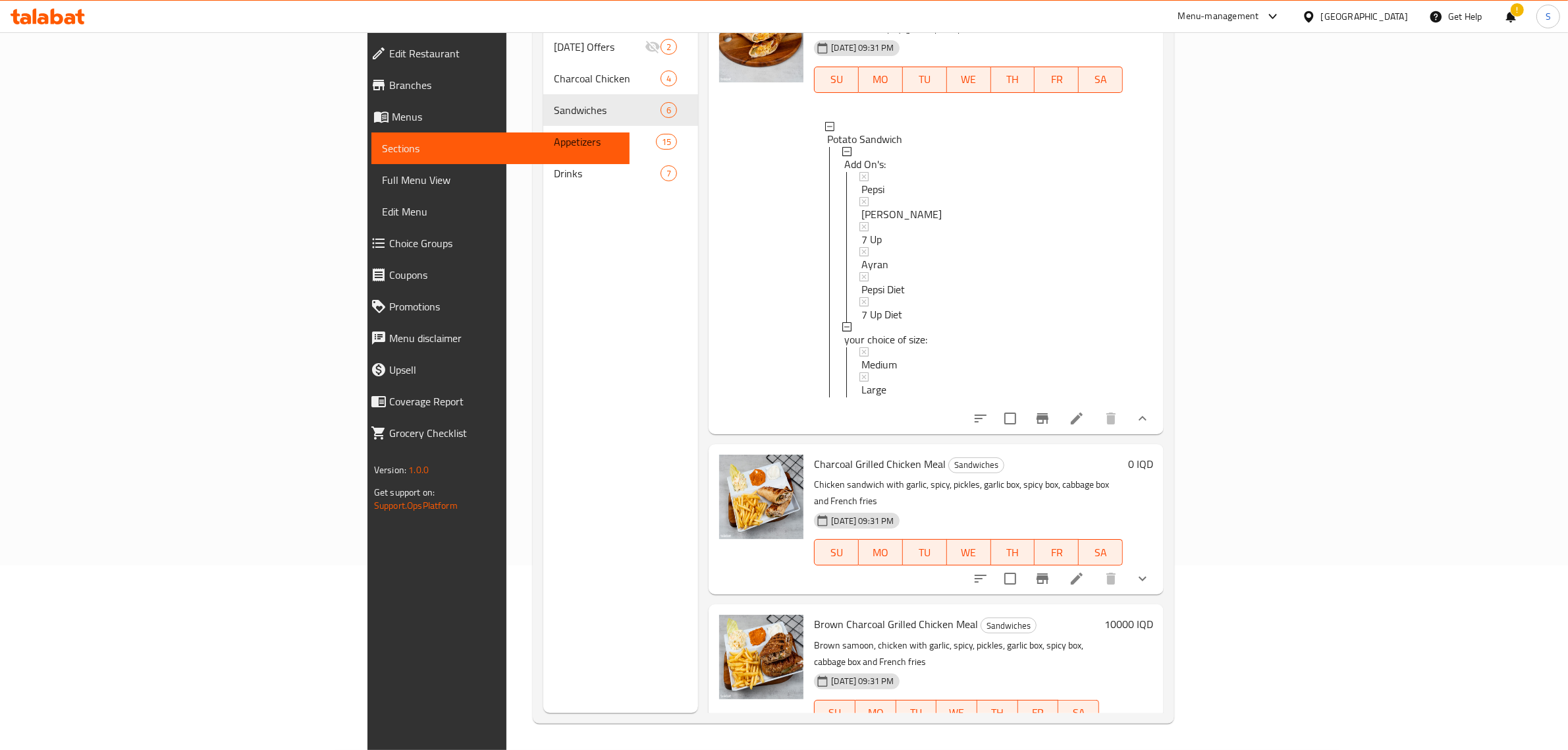
click at [1159, 418] on button "show more" at bounding box center [1142, 418] width 31 height 31
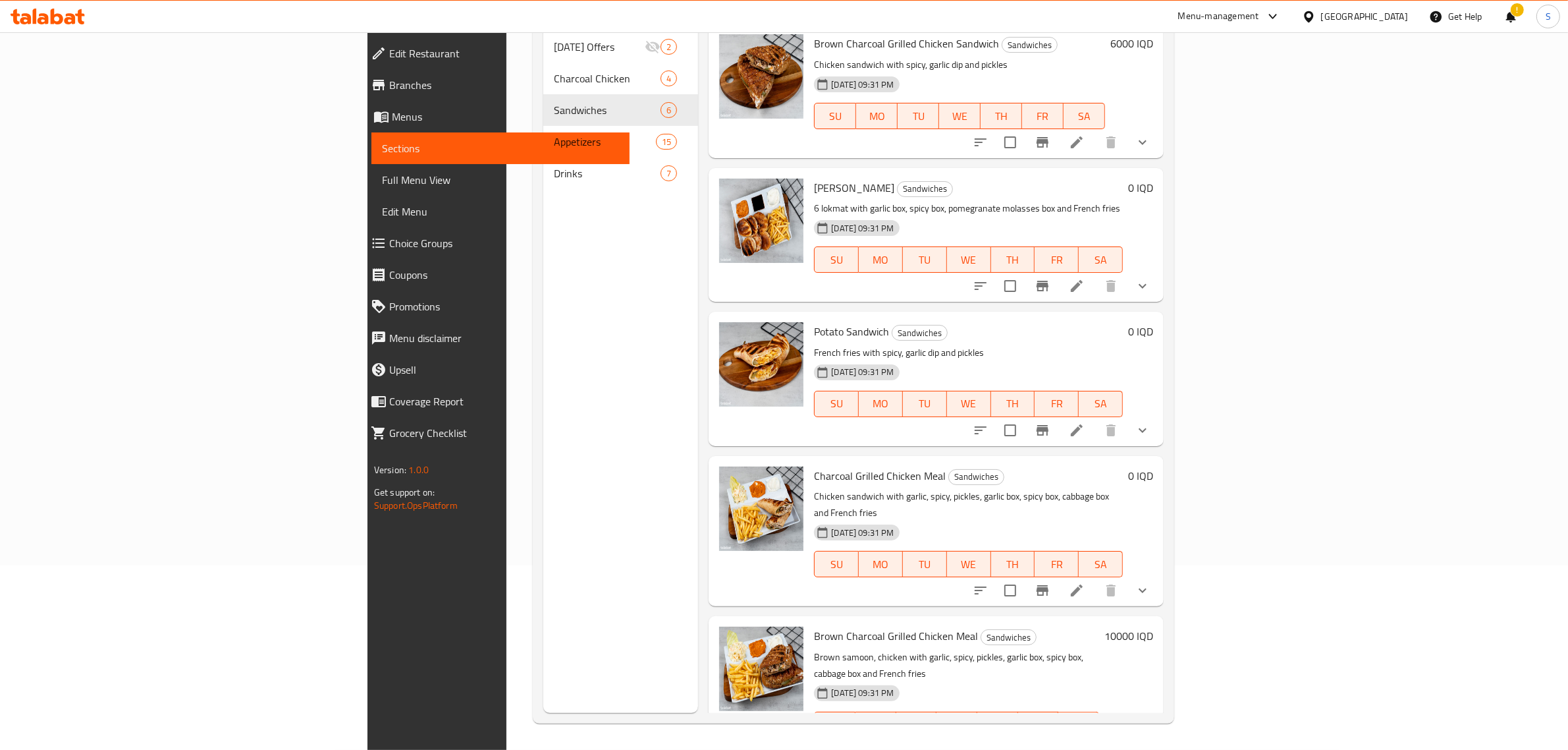
click at [698, 422] on div "Menu items Add Sort Manage items Charcoal Grilled Chicken Sandwich Sandwiches C…" at bounding box center [931, 338] width 466 height 750
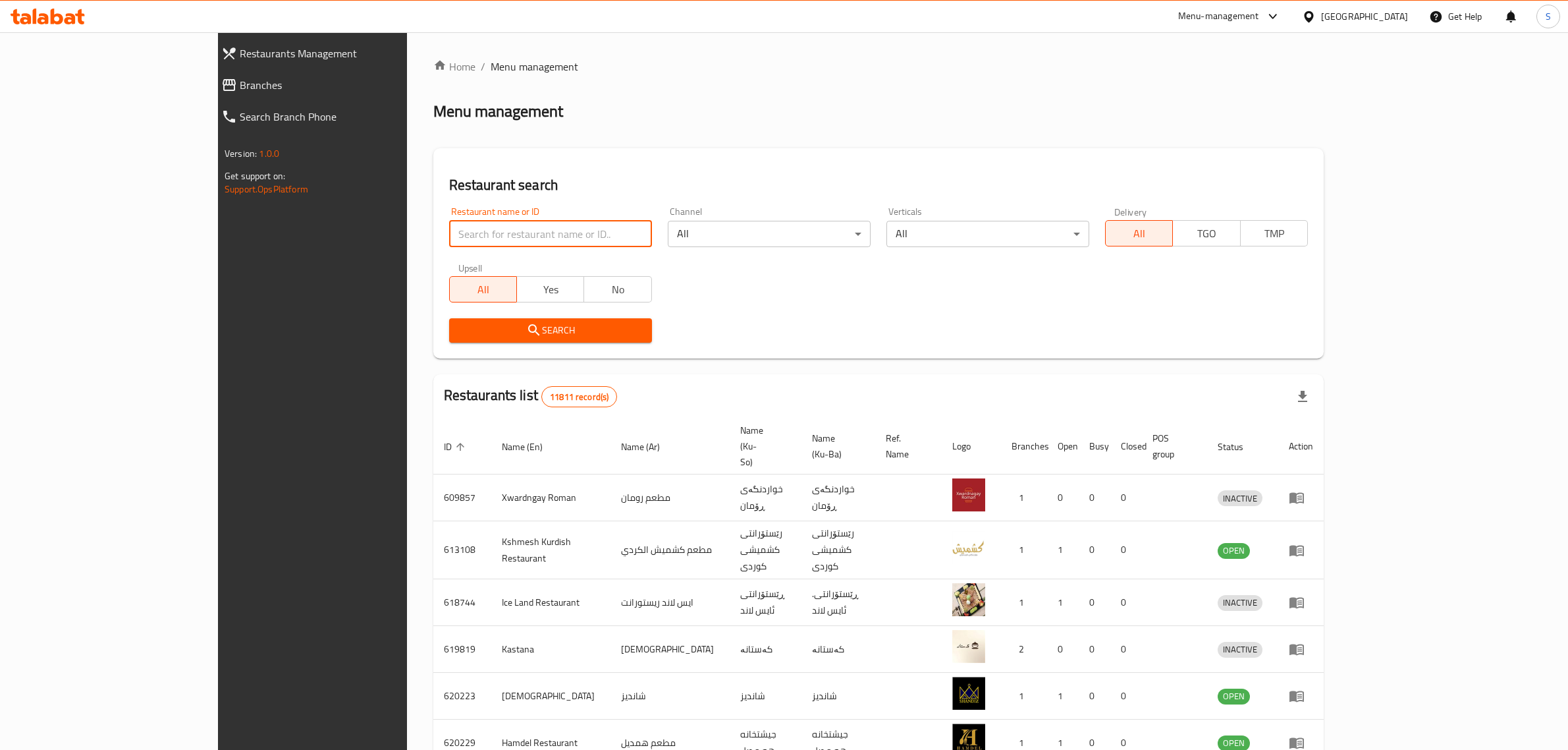
click at [450, 234] on input "search" at bounding box center [551, 233] width 203 height 26
type input "÷"
type input "[PERSON_NAME]"
click button "Search" at bounding box center [551, 330] width 203 height 24
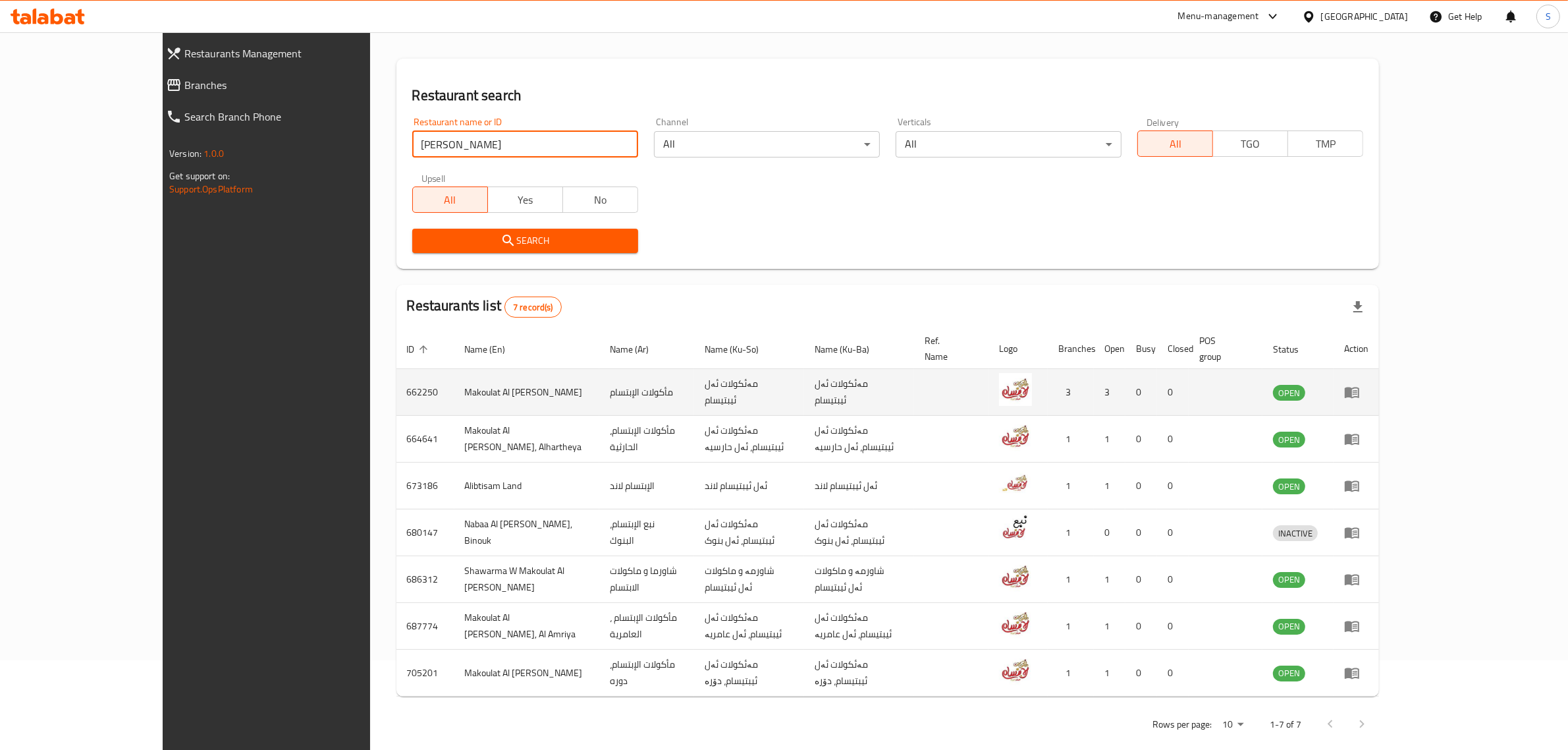
scroll to position [91, 0]
click at [1359, 386] on icon "enhanced table" at bounding box center [1352, 392] width 14 height 12
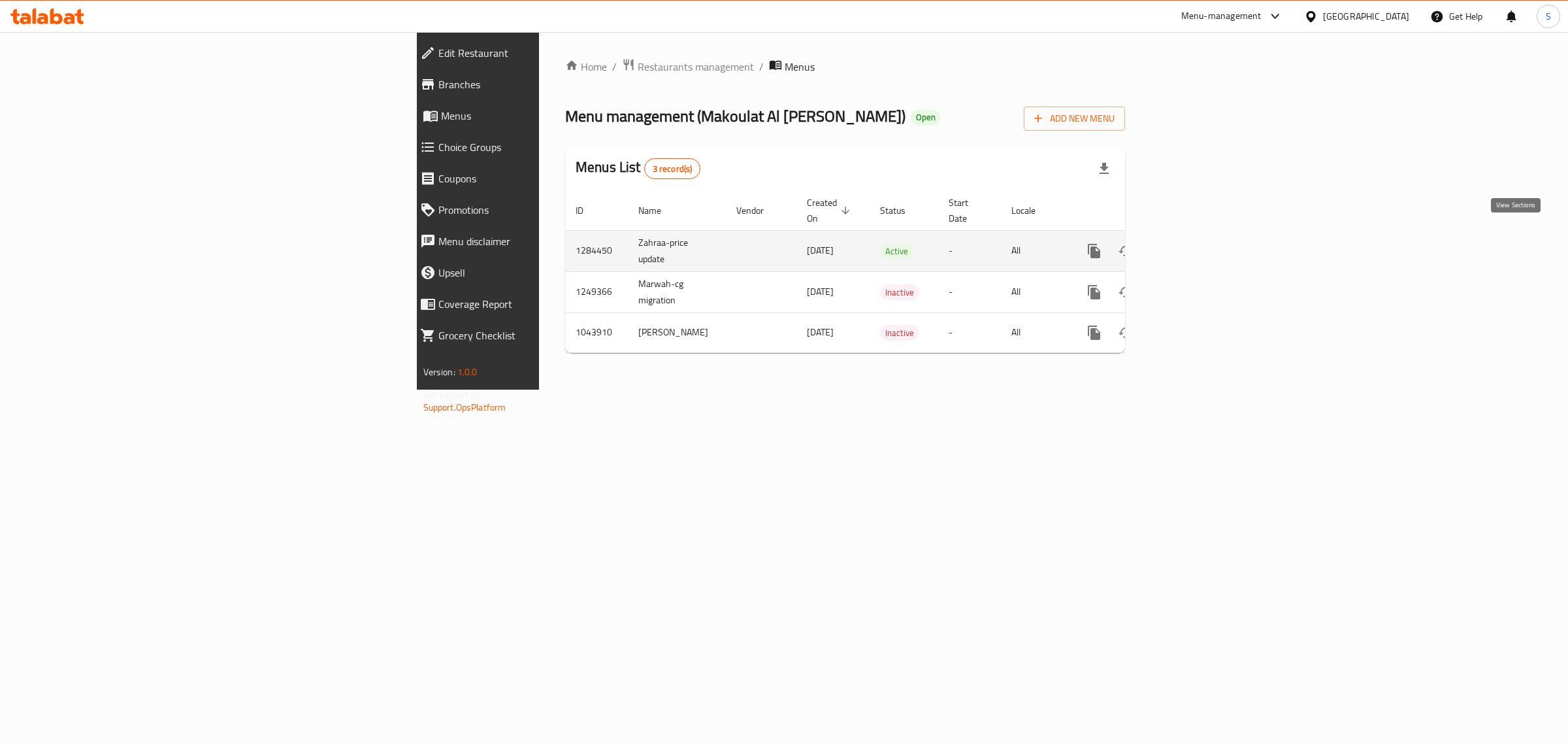
click at [1197, 244] on icon "enhanced table" at bounding box center [1189, 252] width 16 height 16
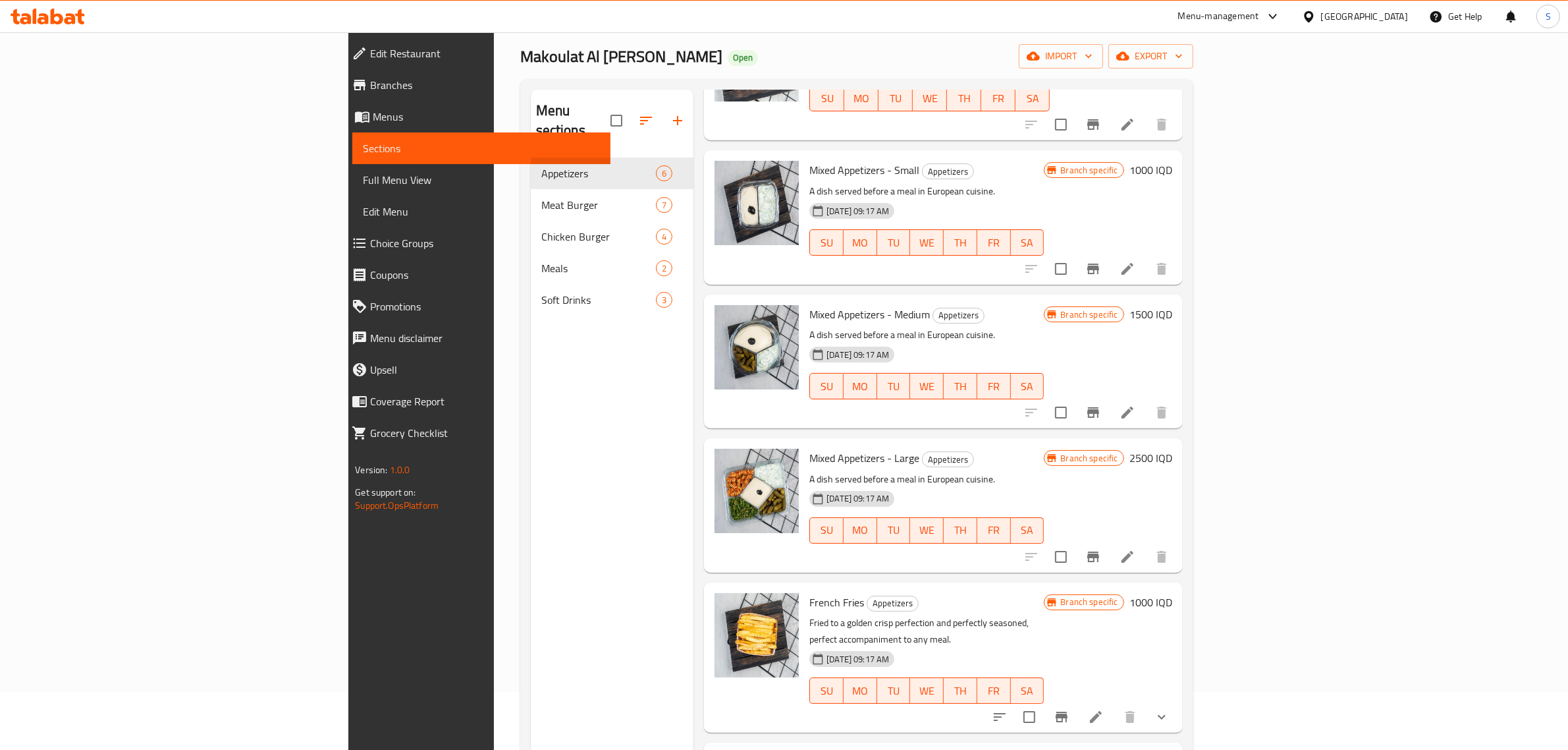
scroll to position [21, 0]
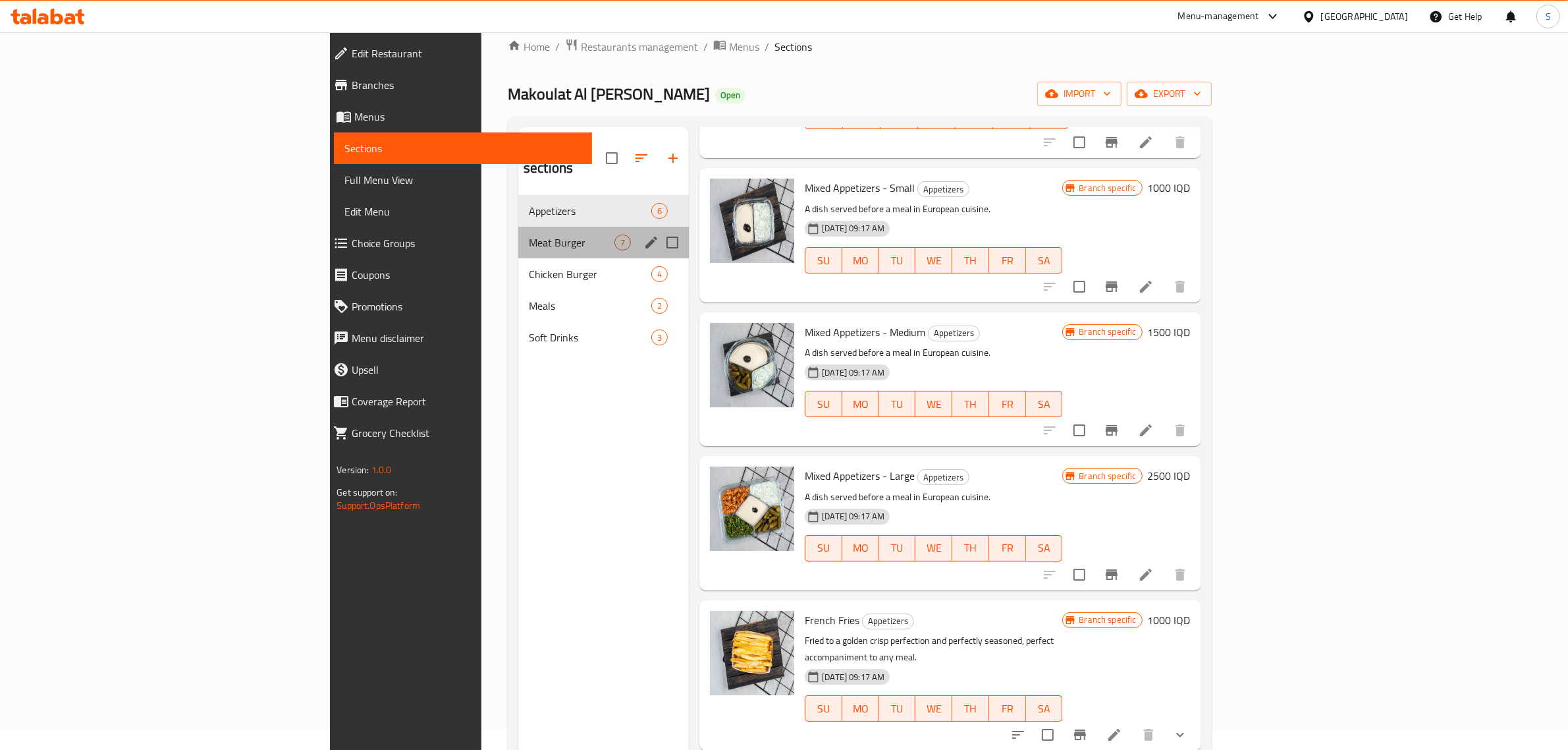
click at [518, 233] on div "Meat Burger 7" at bounding box center [604, 242] width 170 height 31
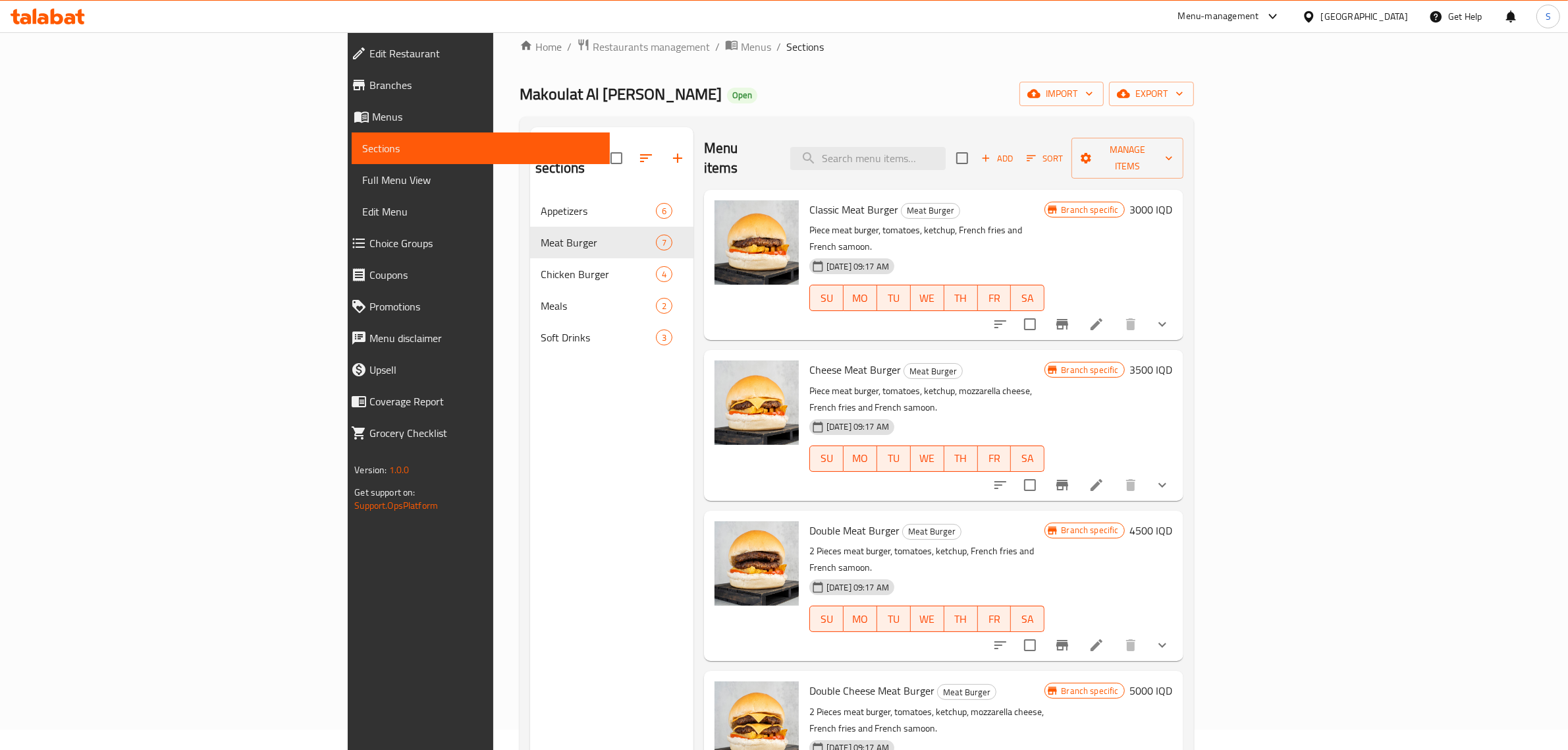
scroll to position [82, 0]
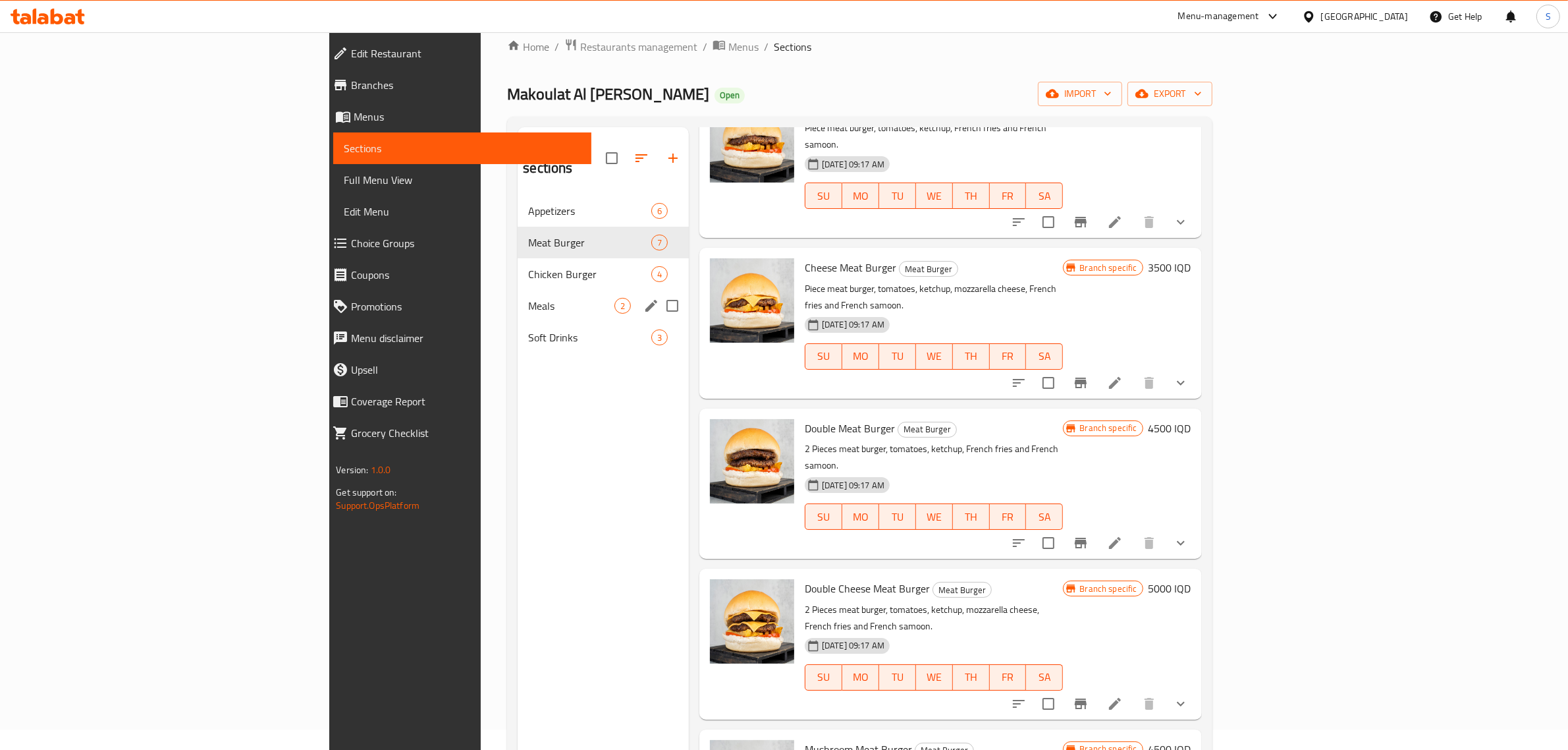
click at [528, 266] on span "Chicken Burger" at bounding box center [589, 274] width 123 height 16
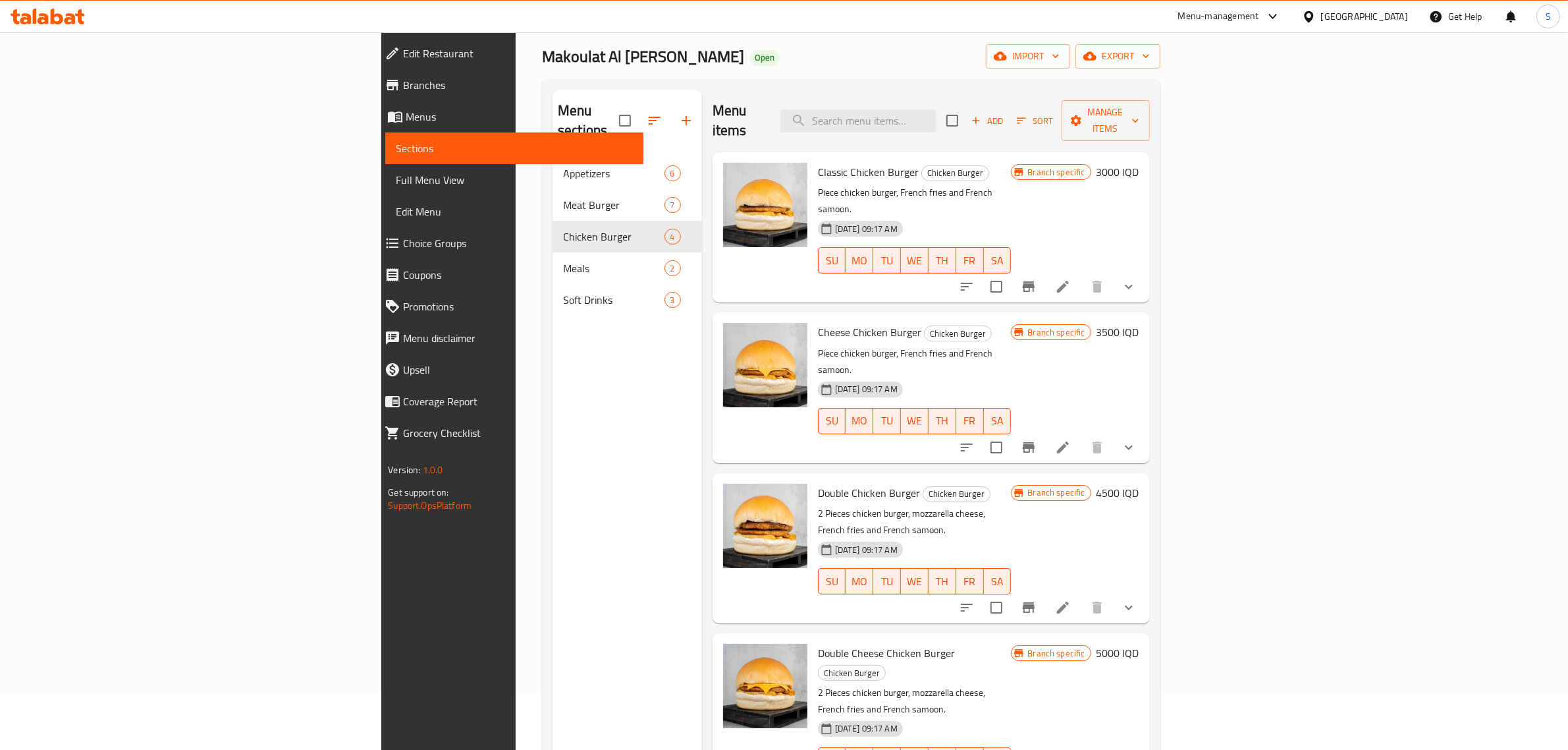
scroll to position [21, 0]
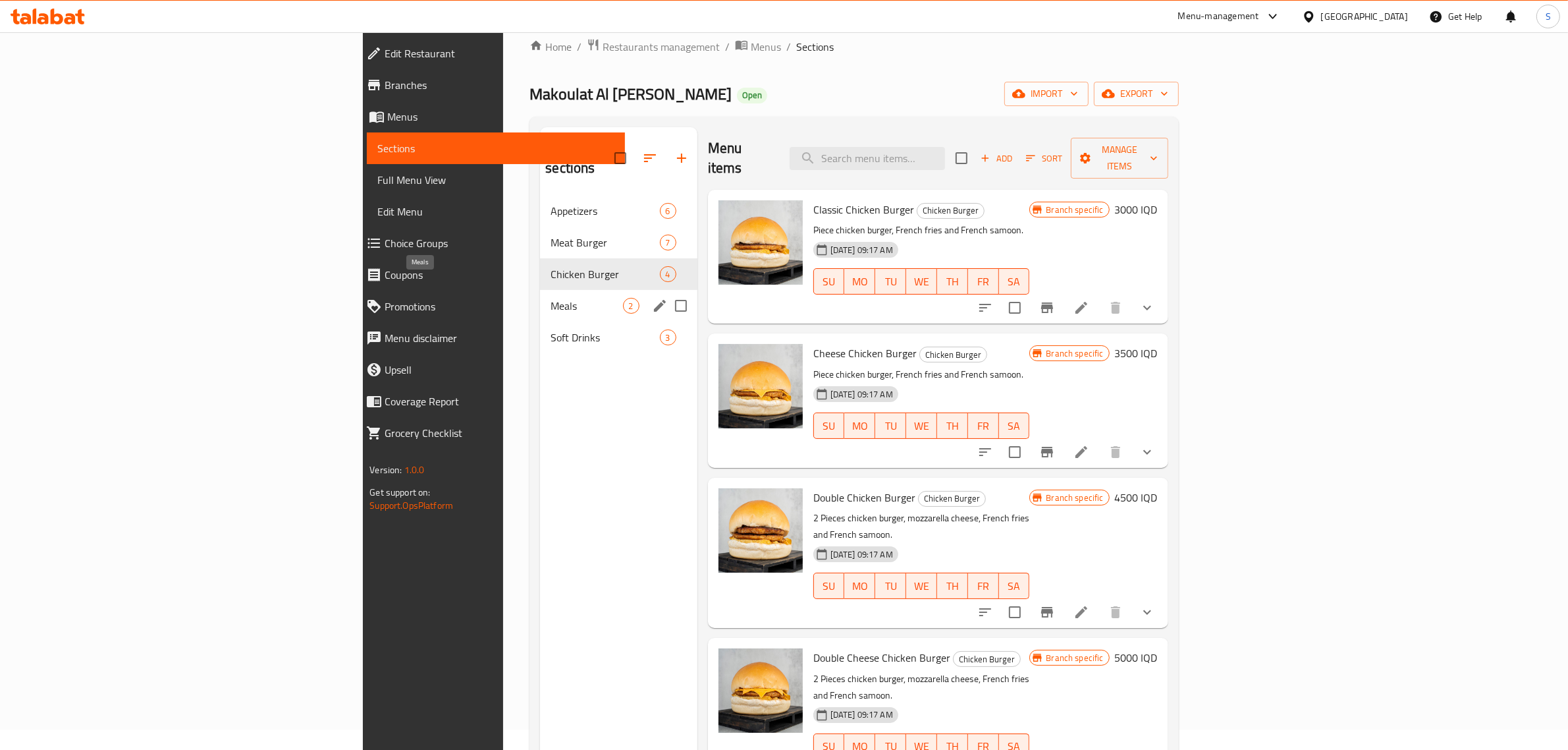
click at [551, 297] on span "Meals" at bounding box center [587, 306] width 72 height 16
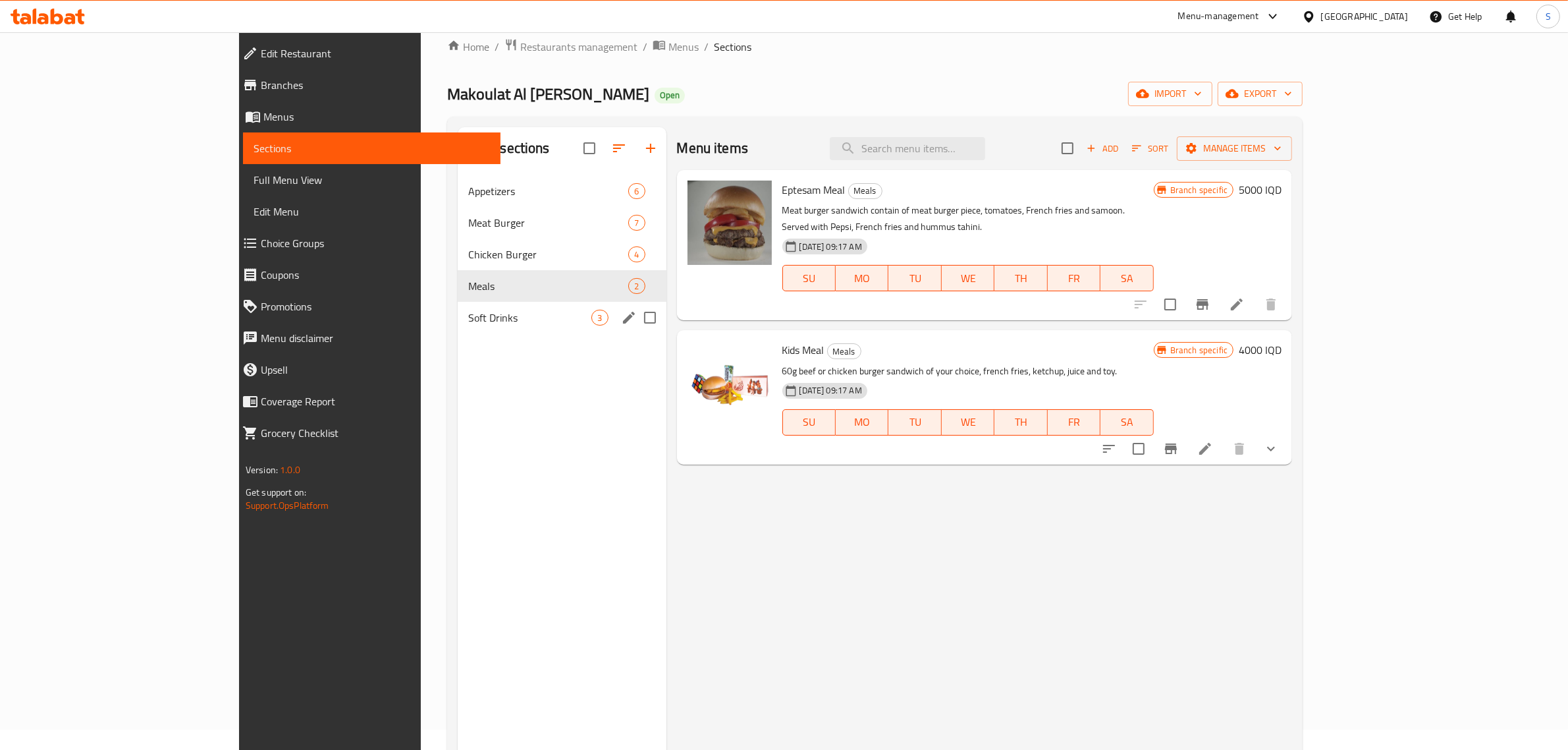
click at [468, 323] on span "Soft Drinks" at bounding box center [530, 318] width 124 height 16
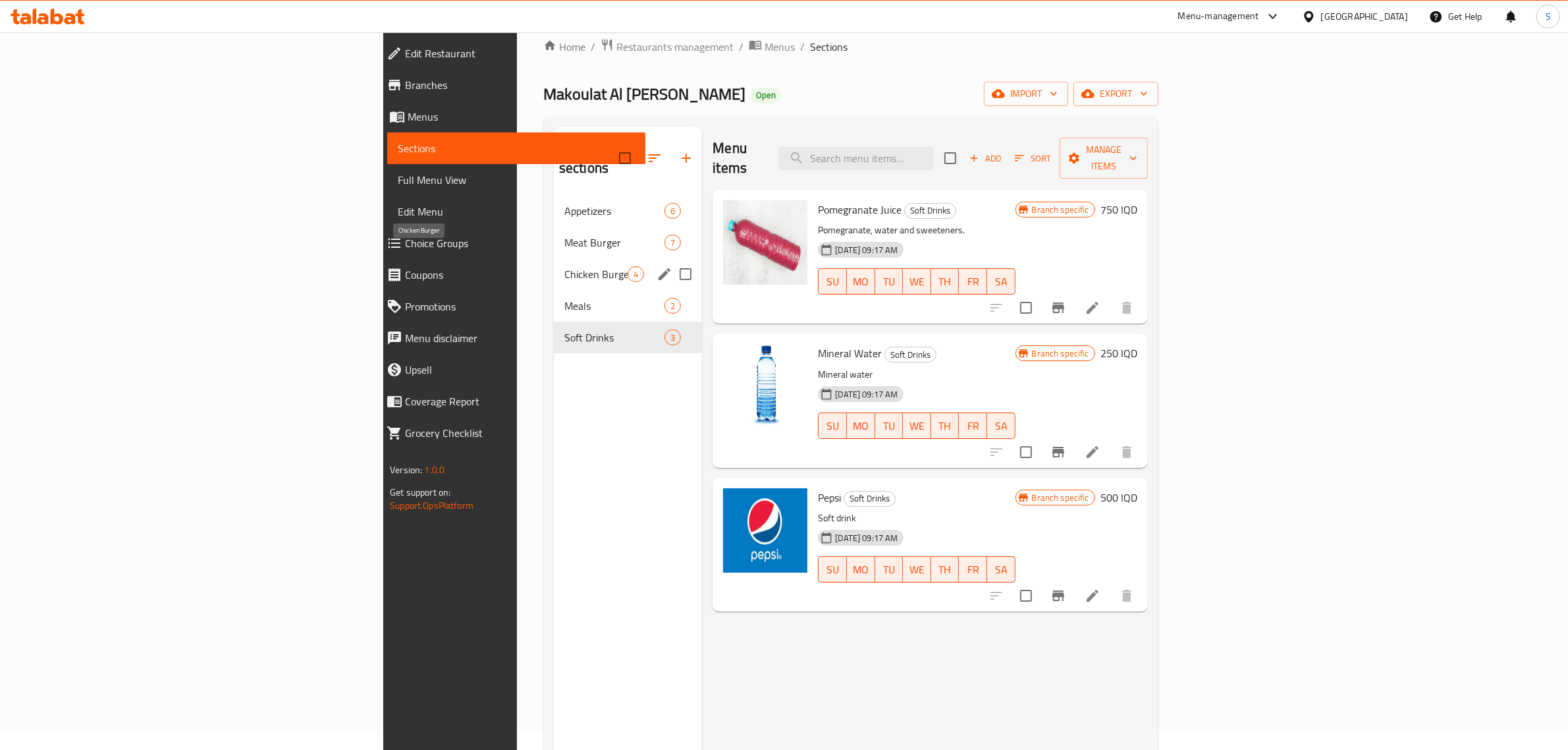
click at [564, 266] on span "Chicken Burger" at bounding box center [595, 274] width 64 height 16
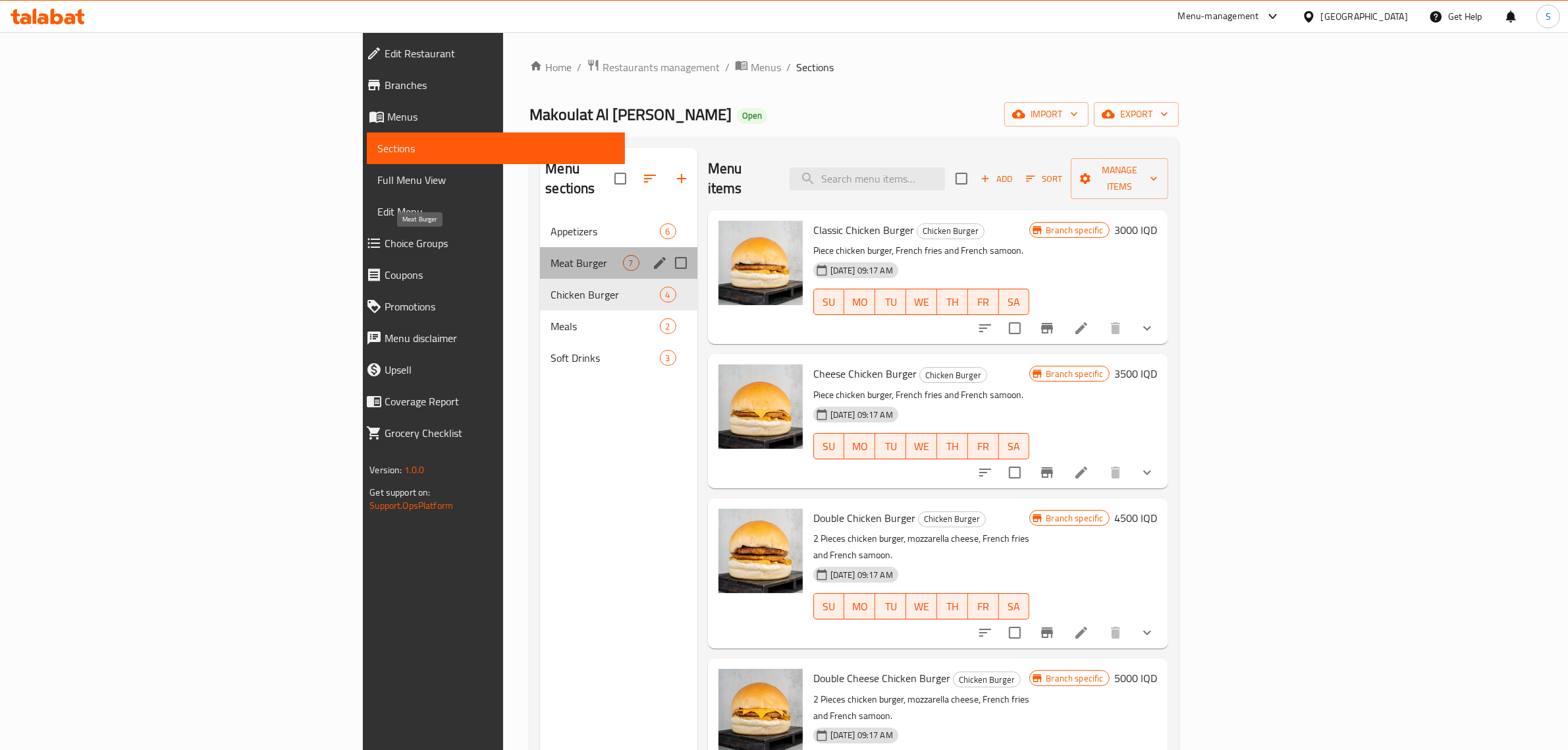
click at [551, 255] on span "Meat Burger" at bounding box center [587, 263] width 72 height 16
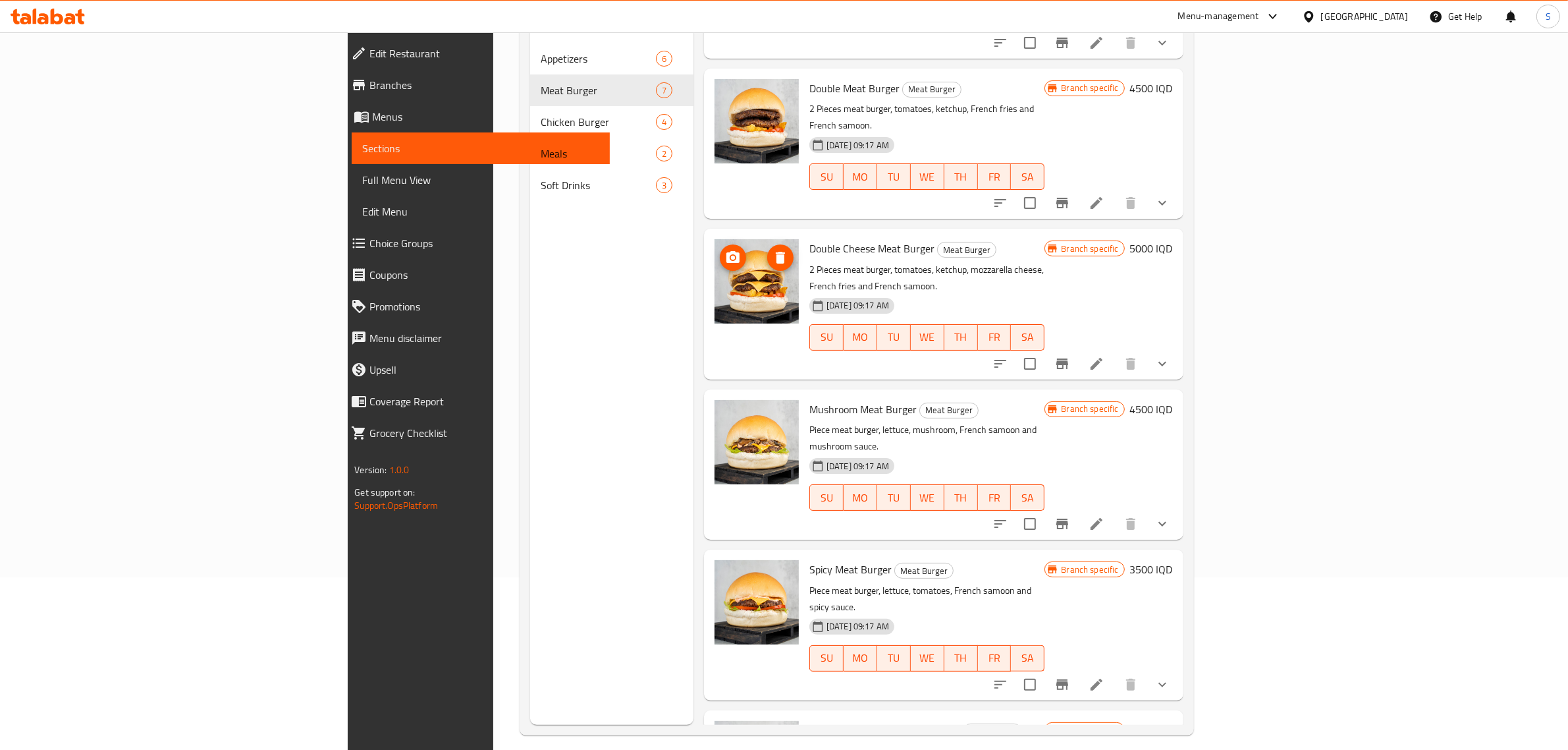
scroll to position [185, 0]
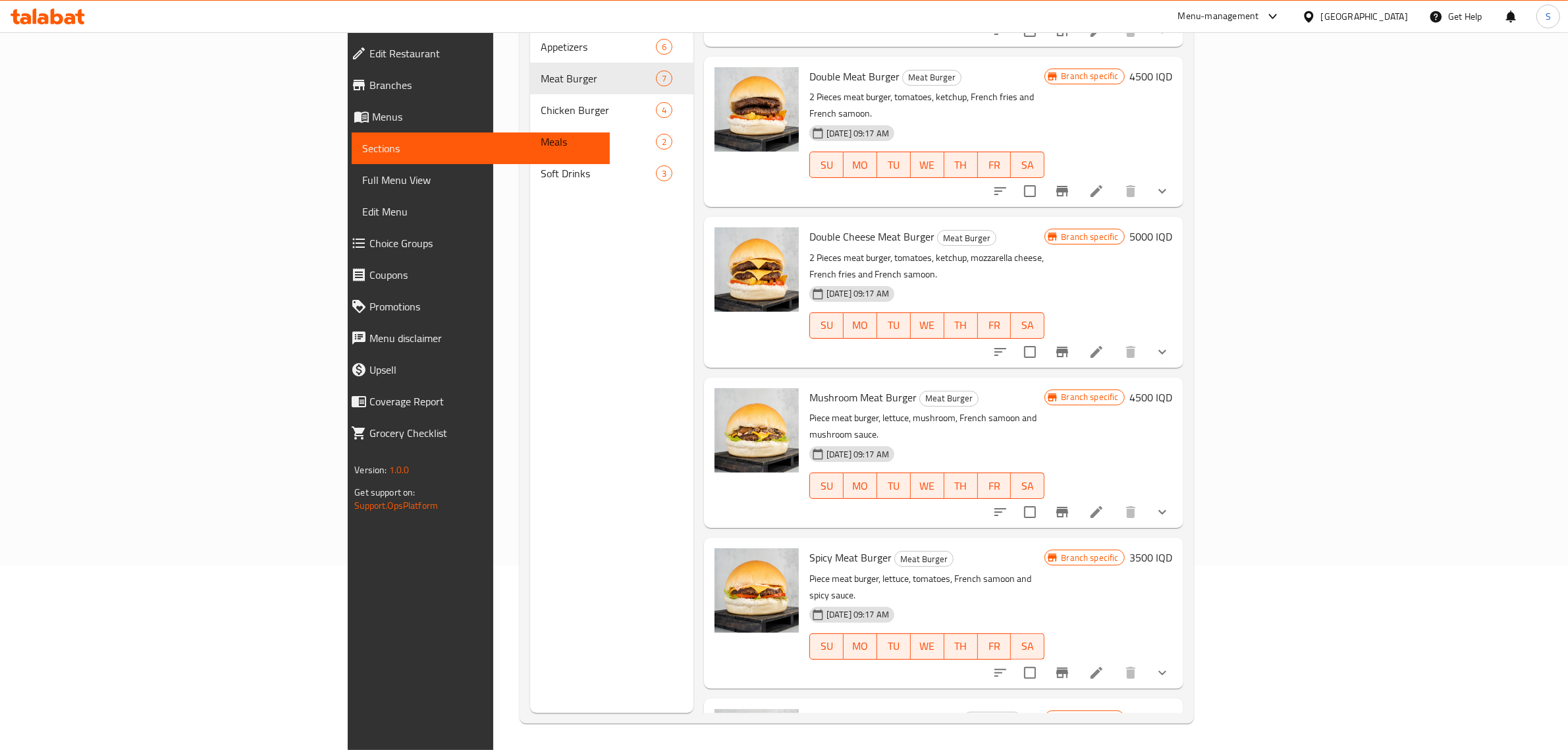
click at [693, 400] on div "Menu items Add Sort Manage items Classic Meat Burger Meat Burger Piece meat bur…" at bounding box center [938, 338] width 490 height 750
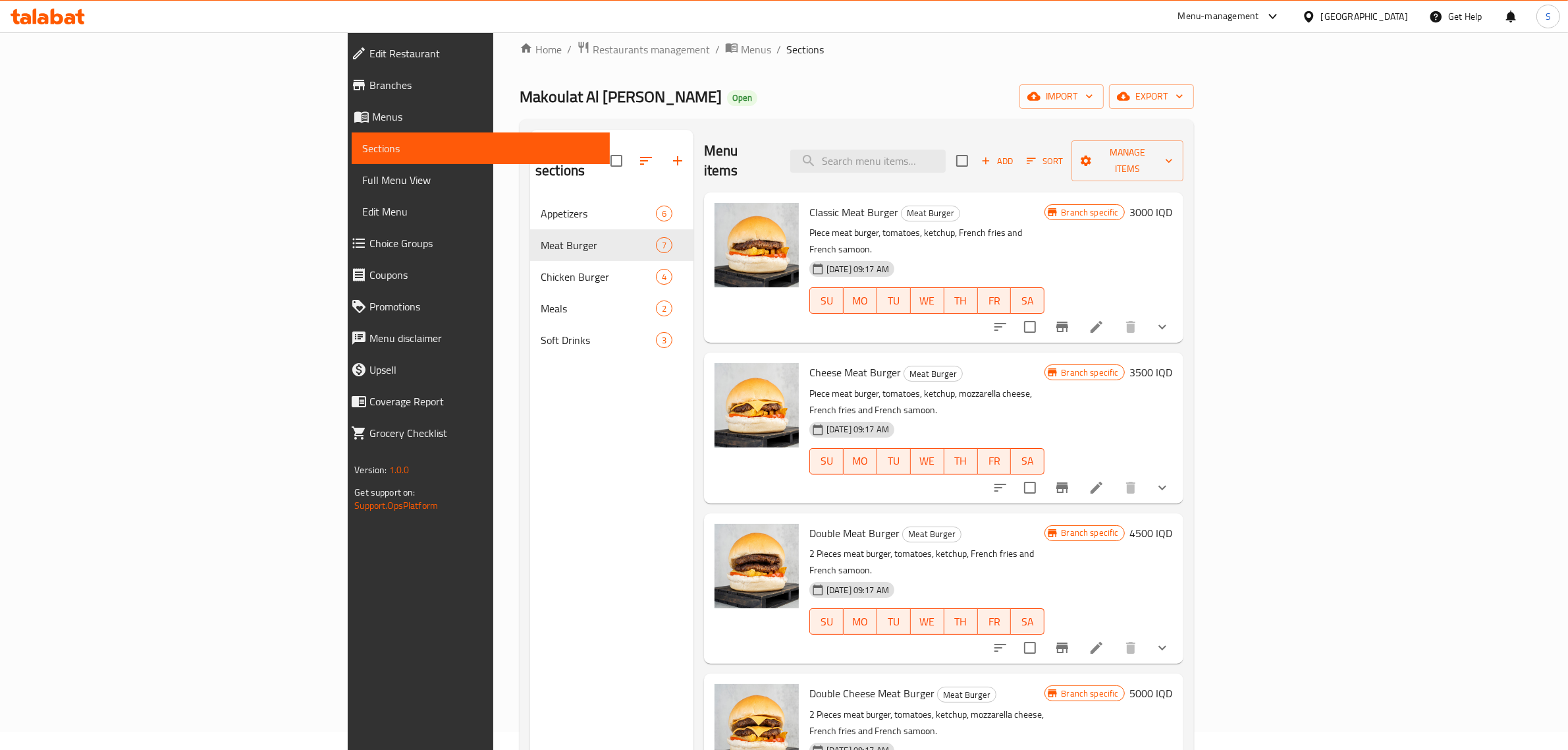
scroll to position [0, 0]
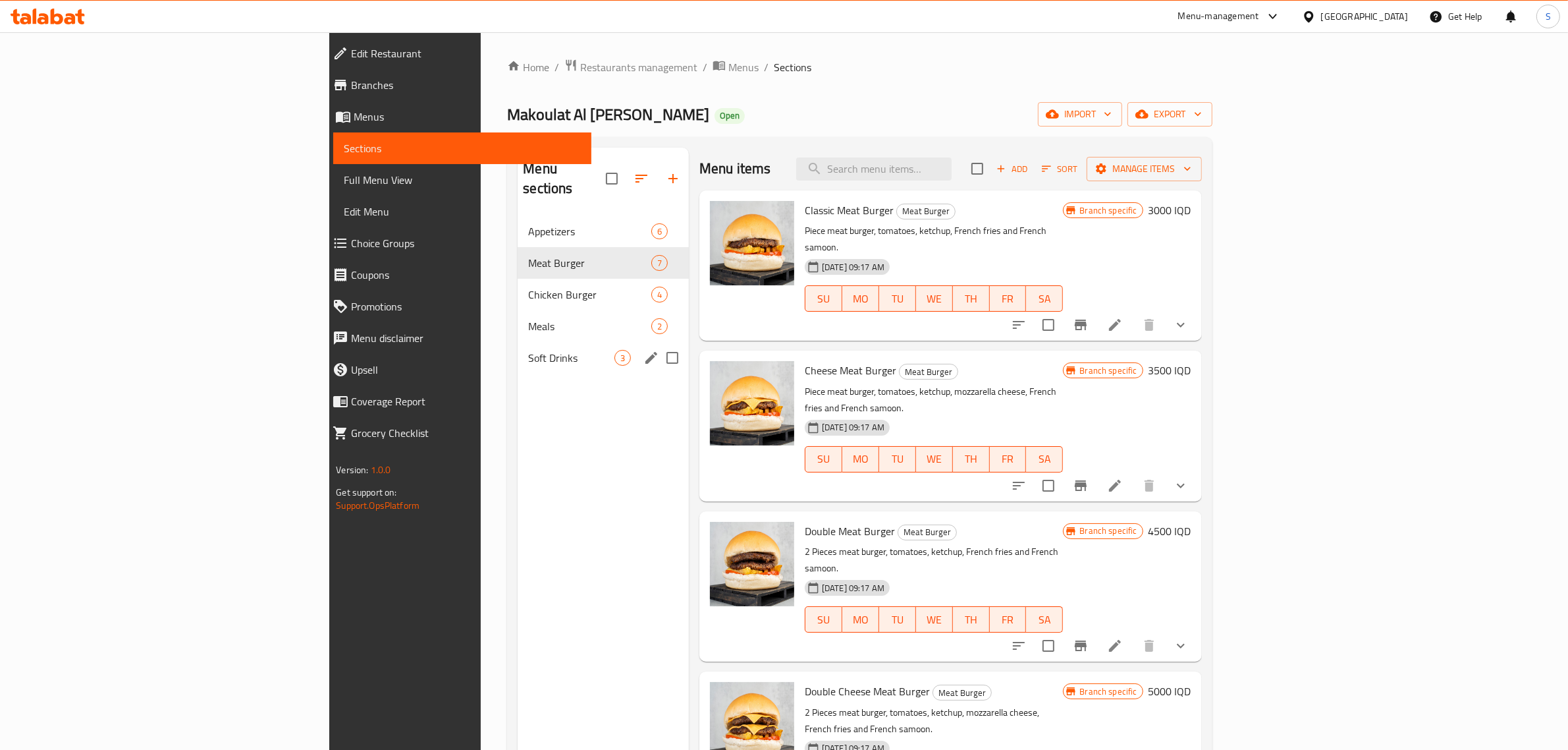
click at [518, 342] on div "Soft Drinks 3" at bounding box center [603, 358] width 171 height 31
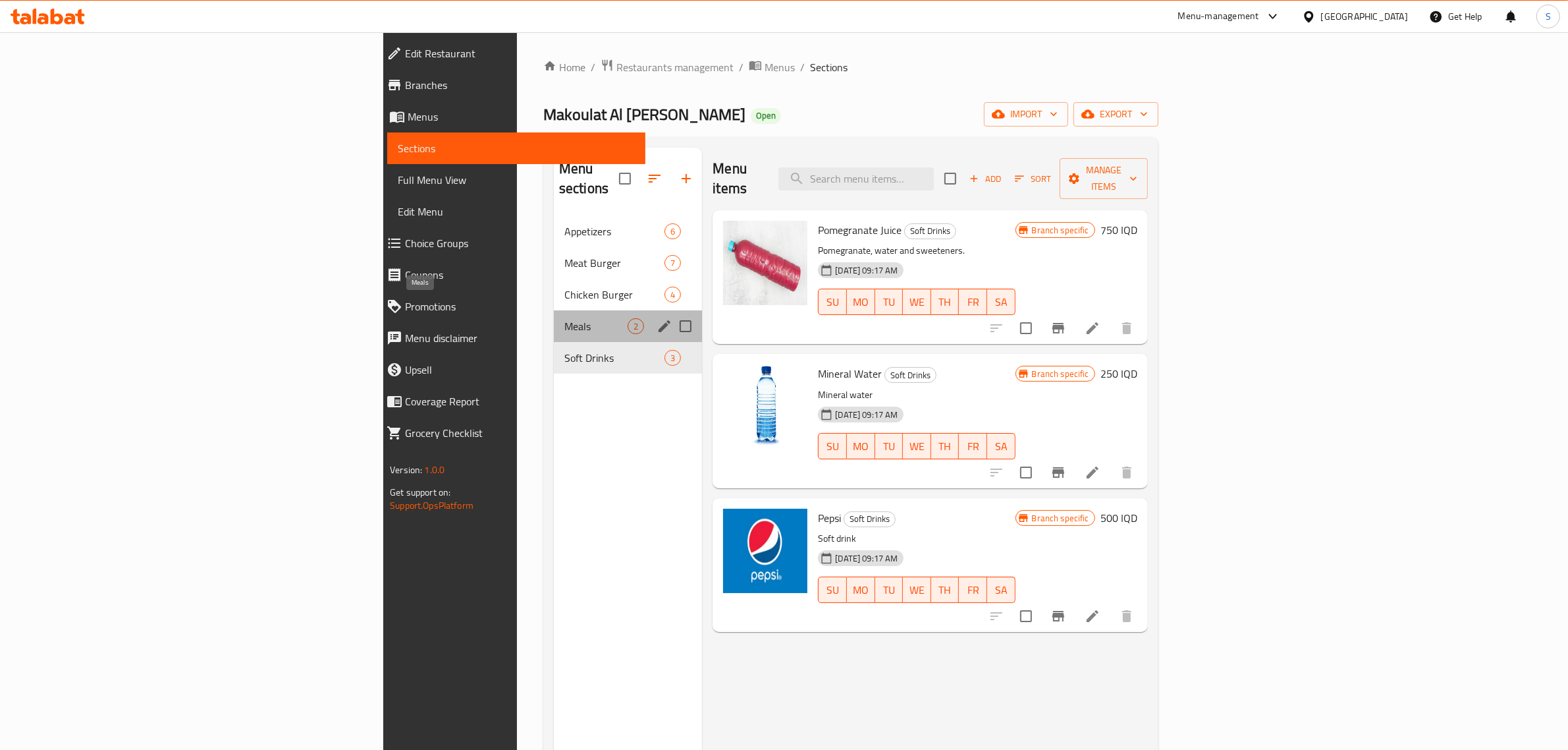
click at [564, 318] on span "Meals" at bounding box center [595, 326] width 64 height 16
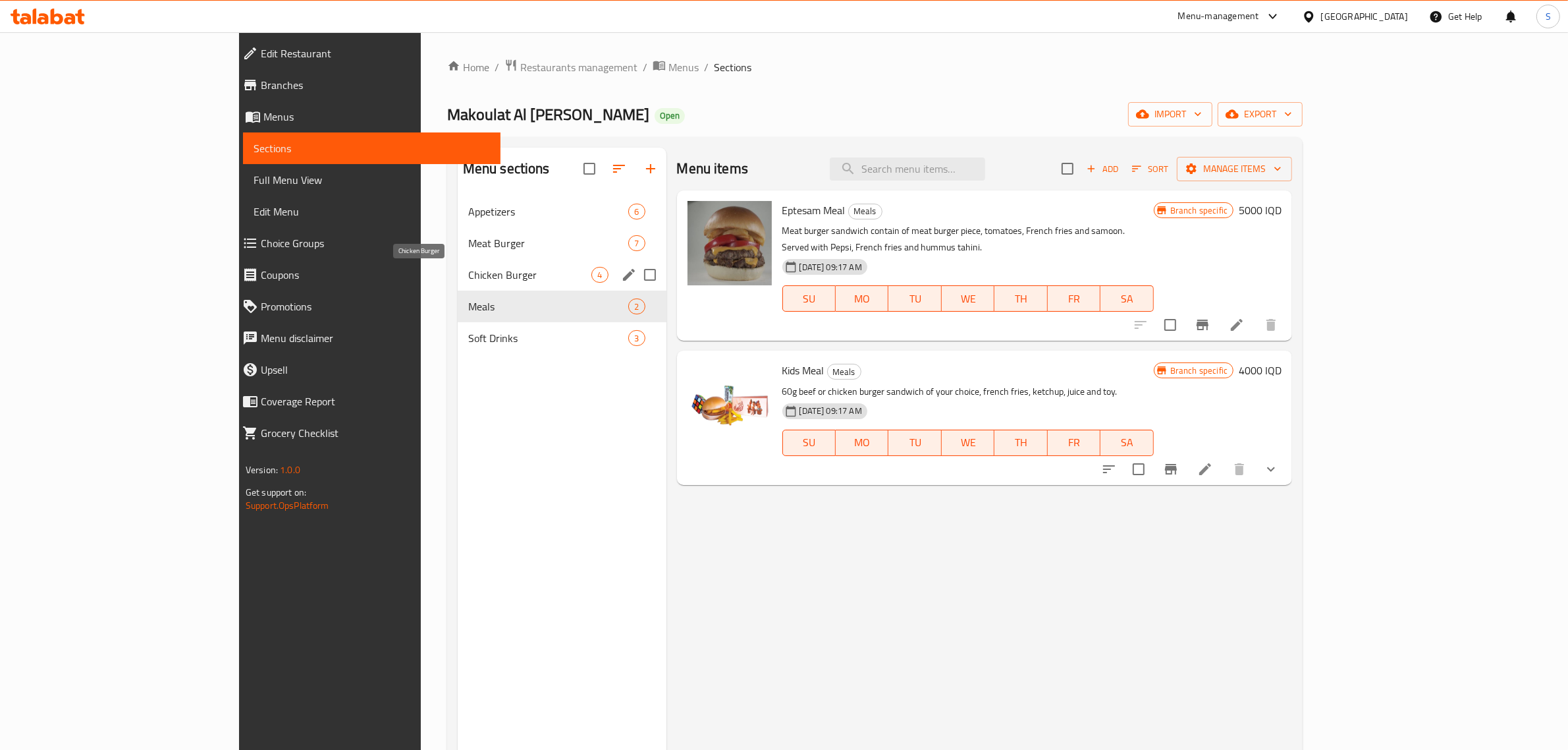
click at [468, 272] on span "Chicken Burger" at bounding box center [530, 275] width 124 height 16
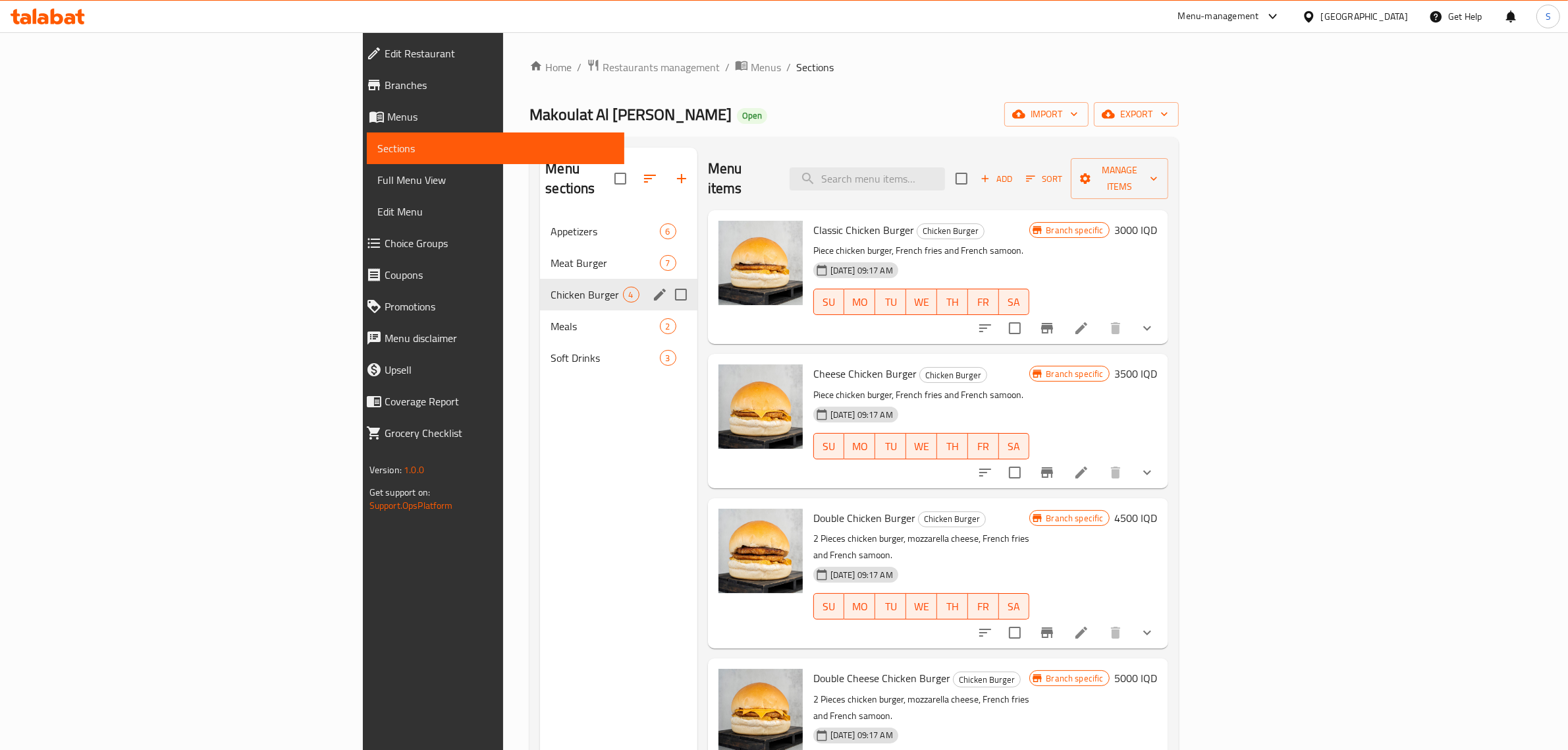
click at [540, 287] on div "Chicken Burger 4" at bounding box center [618, 294] width 157 height 31
click at [540, 310] on div "Meals 2" at bounding box center [618, 325] width 157 height 31
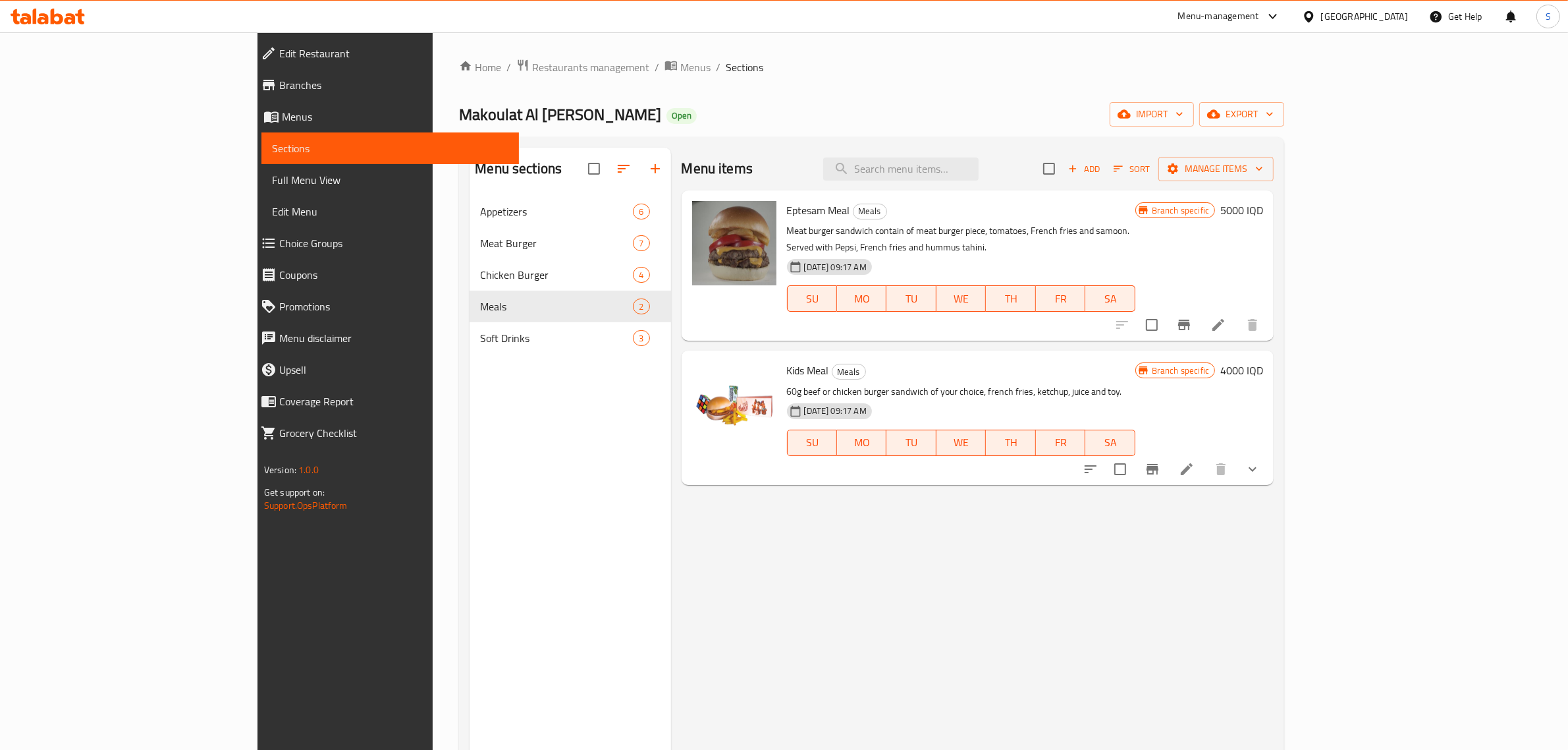
click at [480, 203] on span "Appetizers" at bounding box center [556, 211] width 153 height 16
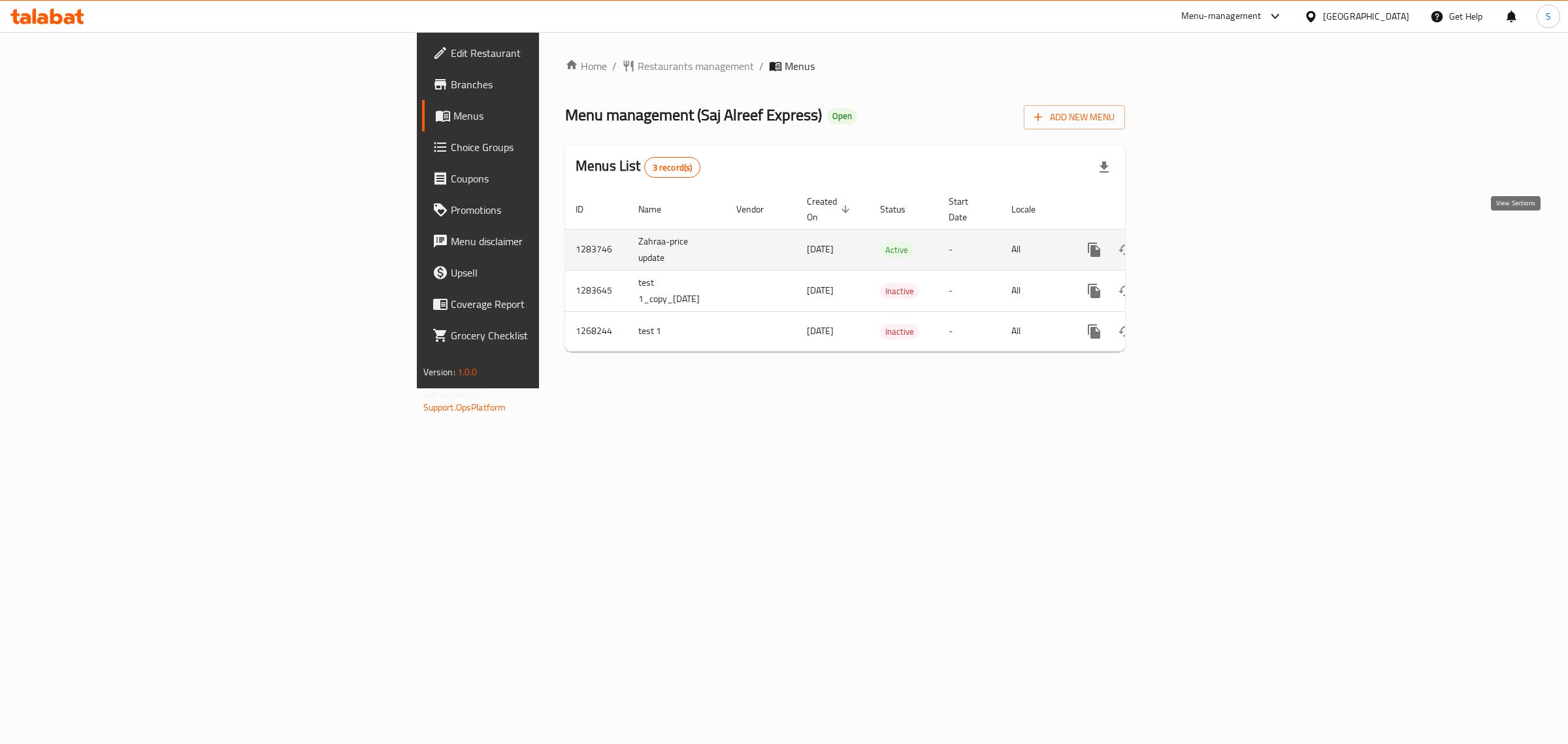
click at [1197, 242] on icon "enhanced table" at bounding box center [1189, 250] width 16 height 16
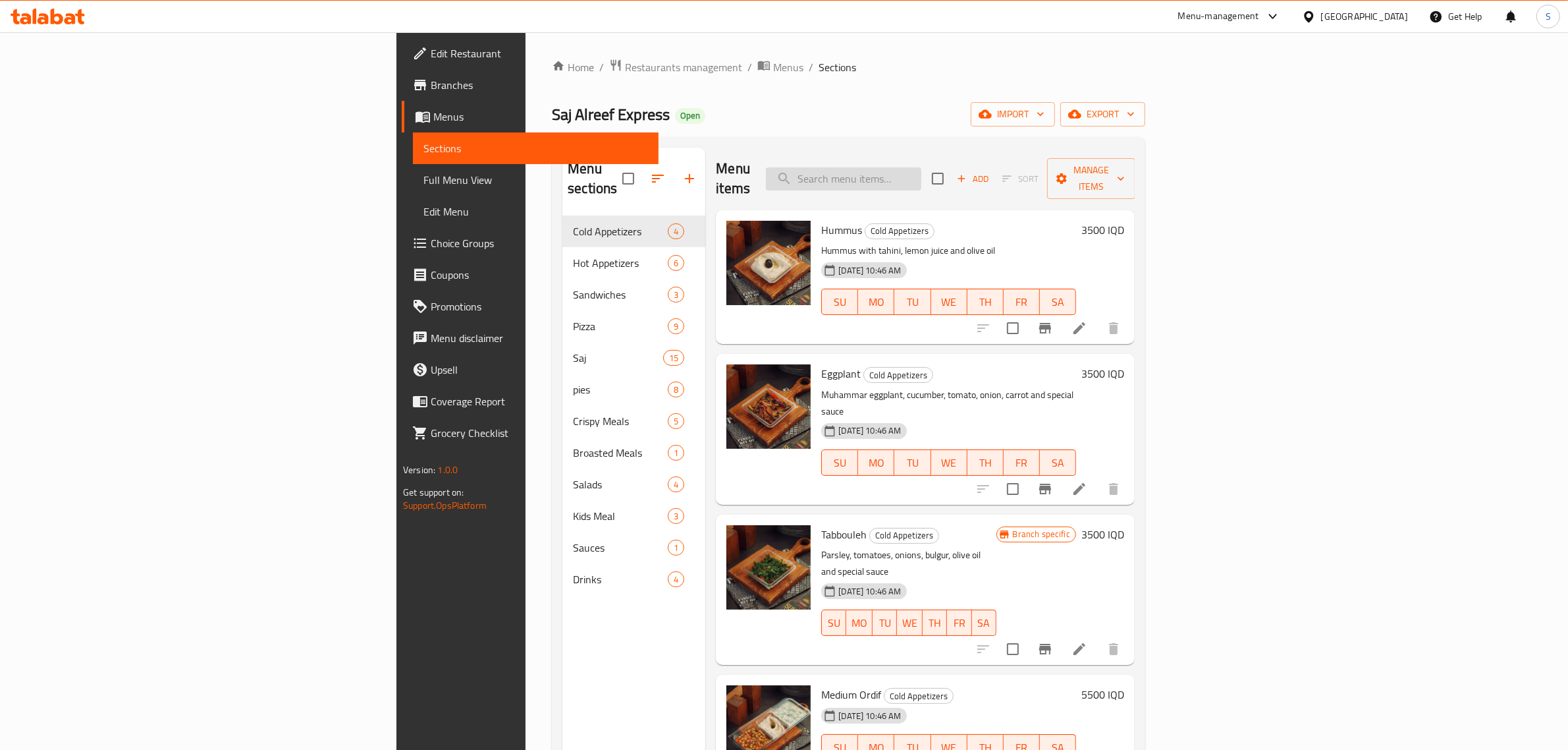
click at [921, 169] on input "search" at bounding box center [844, 179] width 156 height 23
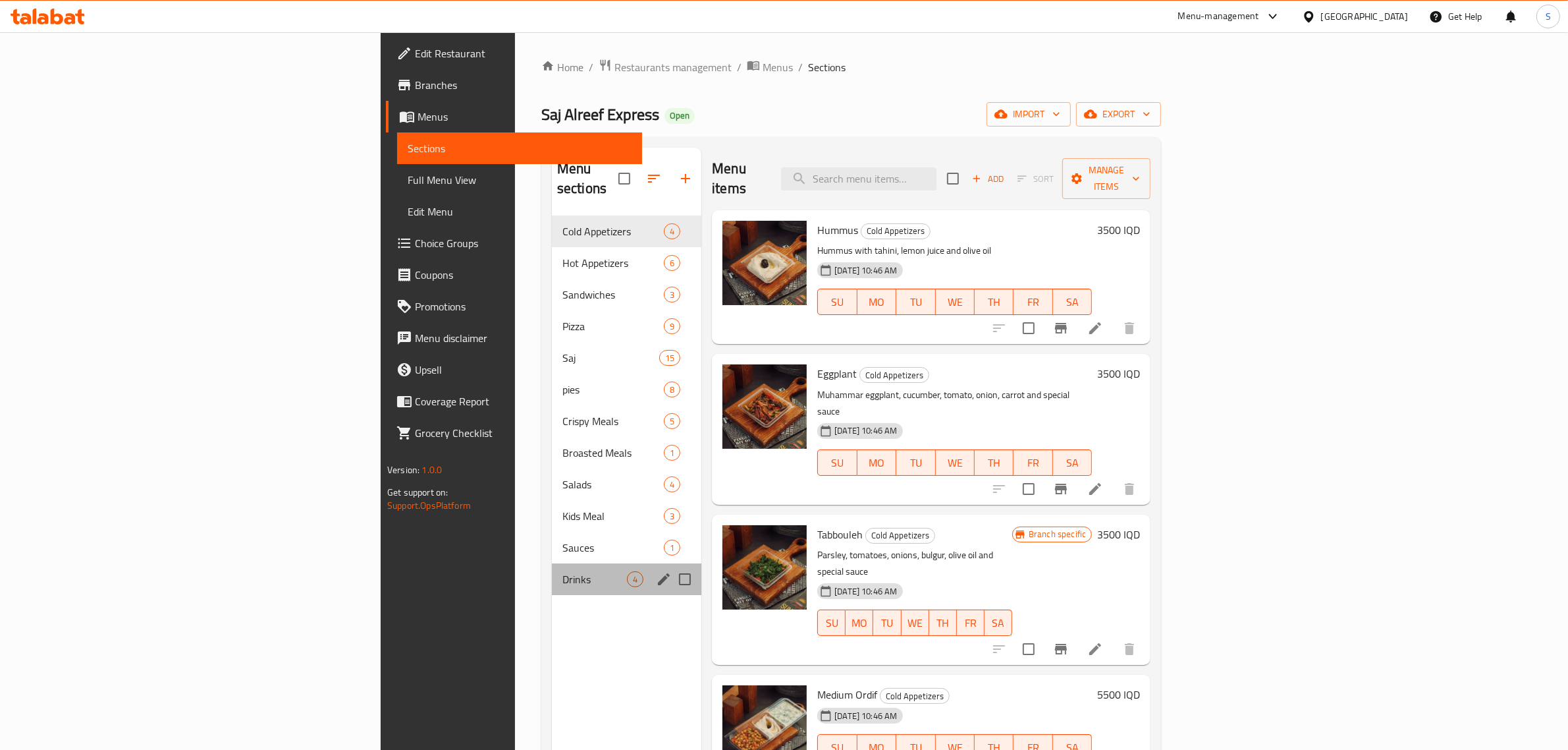
click at [552, 564] on div "Drinks 4" at bounding box center [626, 579] width 150 height 31
